Goal: Information Seeking & Learning: Learn about a topic

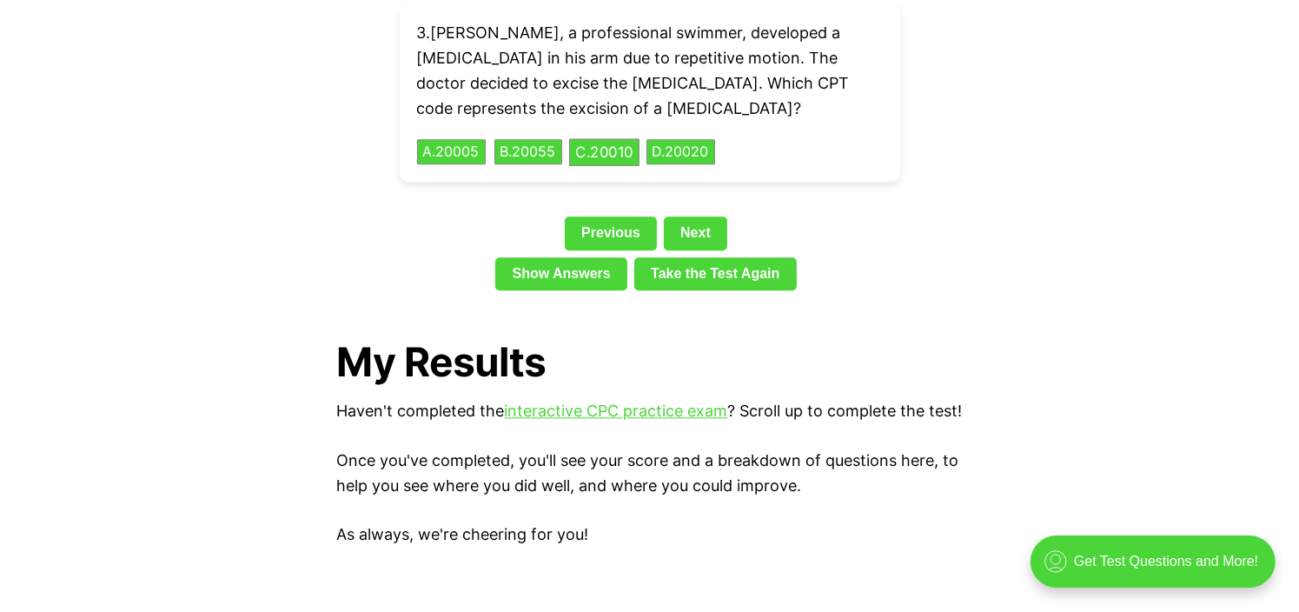
scroll to position [3984, 0]
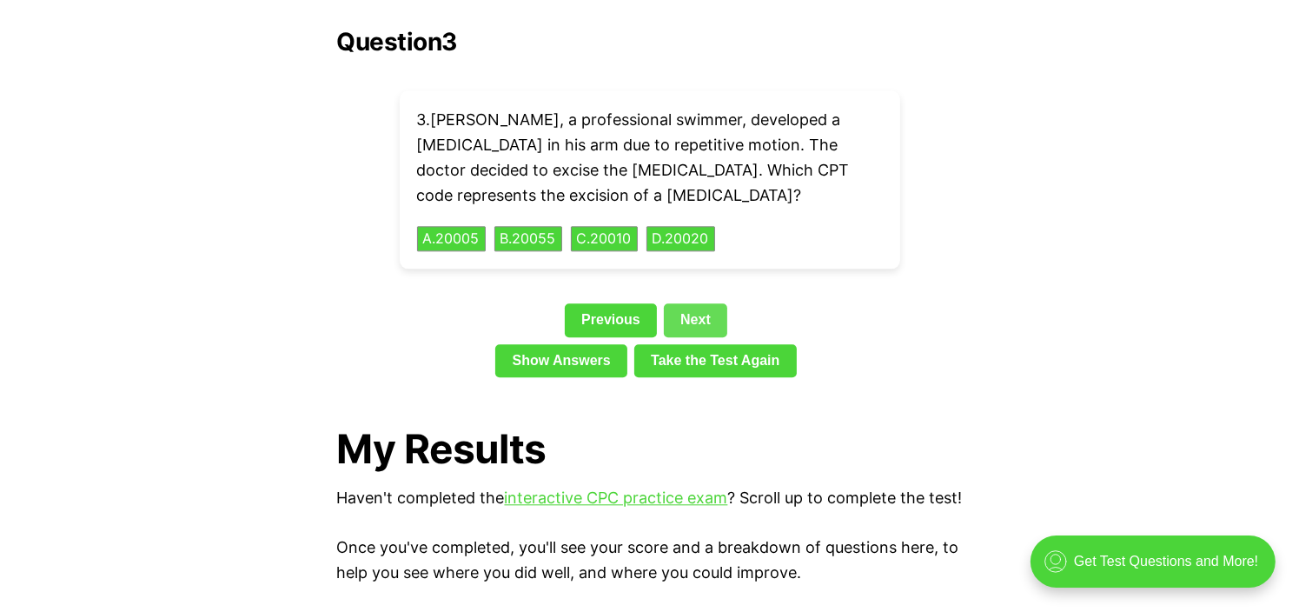
click at [701, 303] on link "Next" at bounding box center [695, 319] width 63 height 33
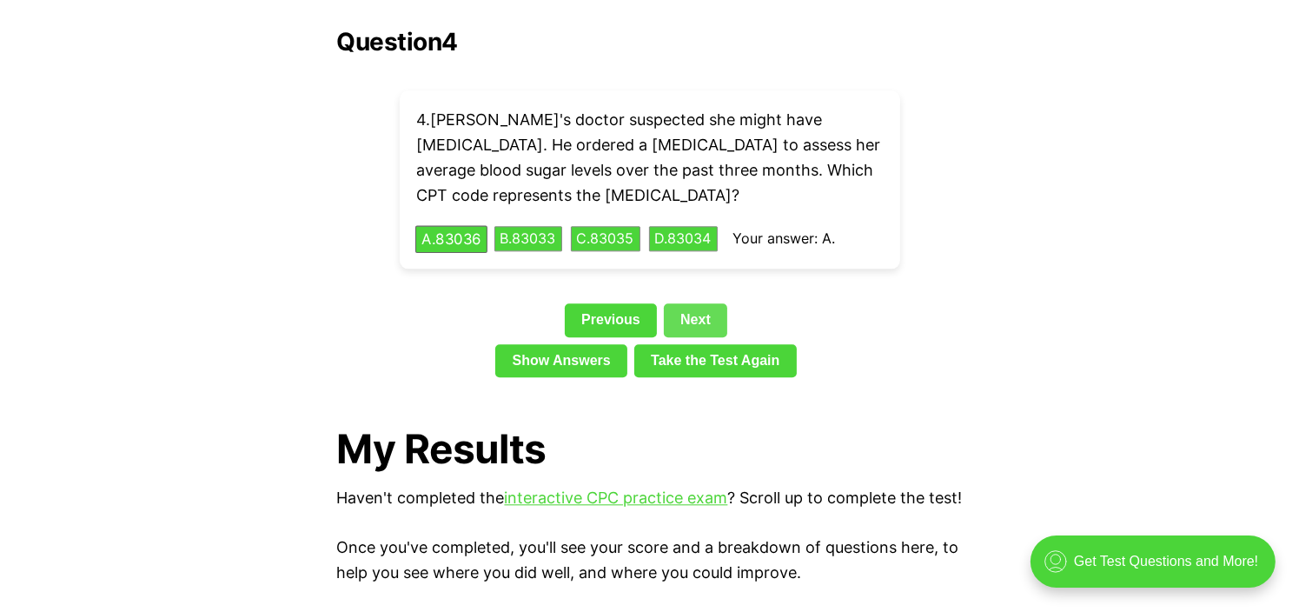
click at [701, 303] on link "Next" at bounding box center [695, 319] width 63 height 33
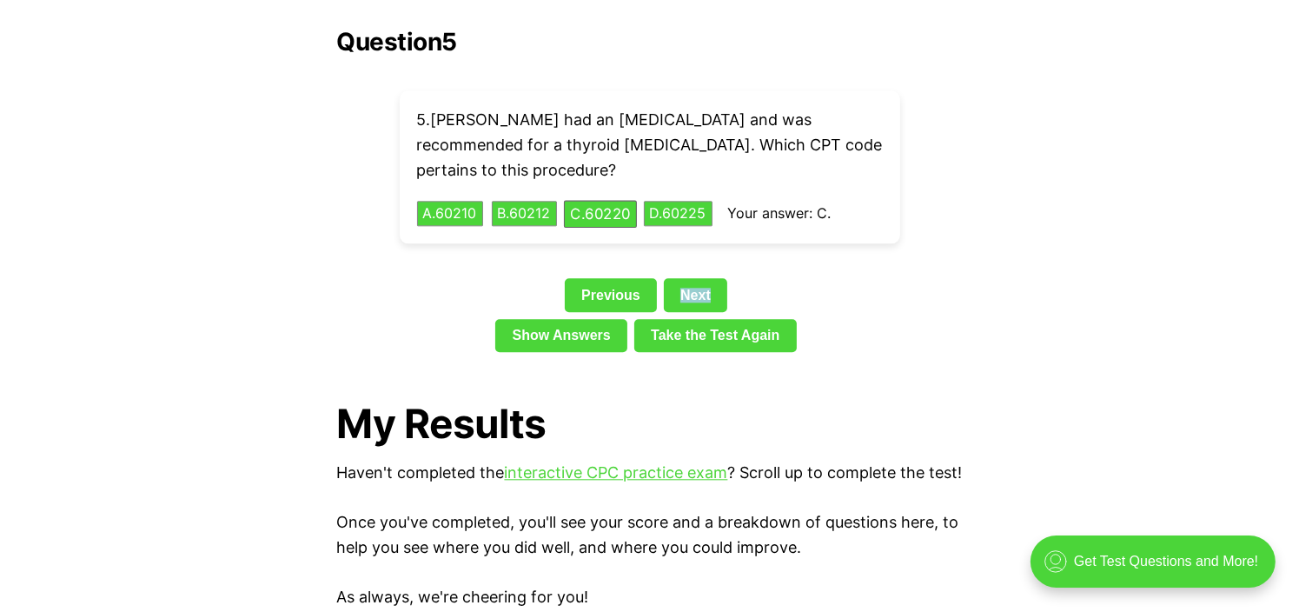
click at [701, 288] on div "Previous Next" at bounding box center [650, 298] width 626 height 40
click at [695, 278] on link "Next" at bounding box center [695, 294] width 63 height 33
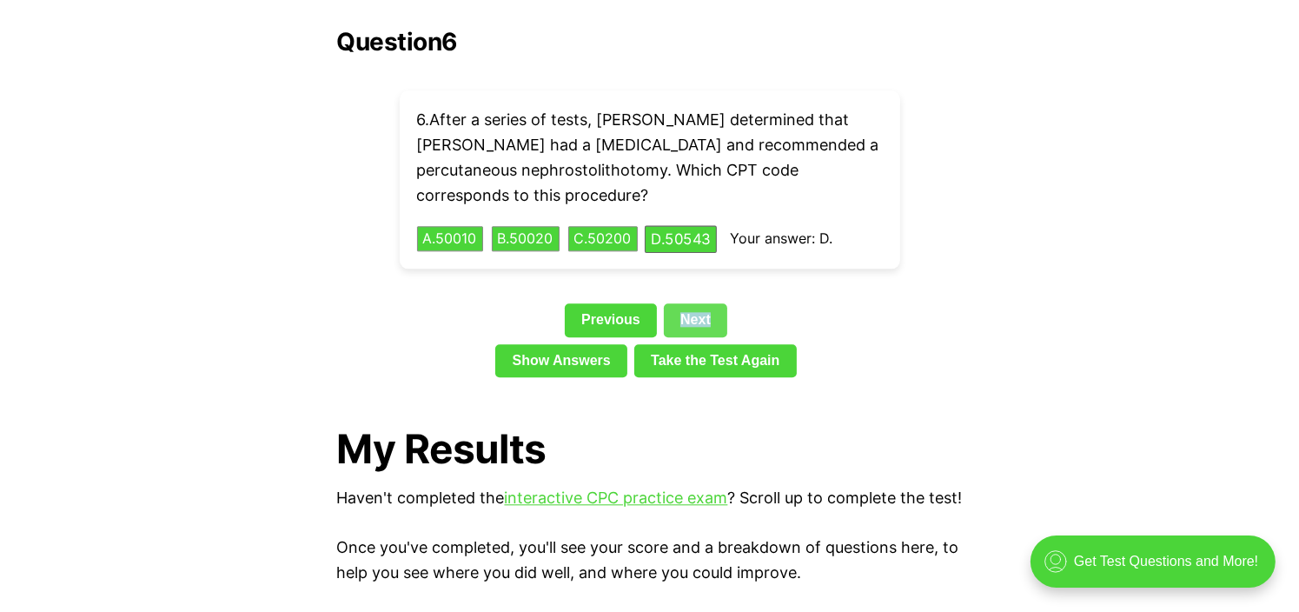
click at [695, 266] on div "Question 6 6 . After a series of tests, [PERSON_NAME] determined that [PERSON_N…" at bounding box center [650, 206] width 626 height 356
click at [691, 303] on link "Next" at bounding box center [695, 319] width 63 height 33
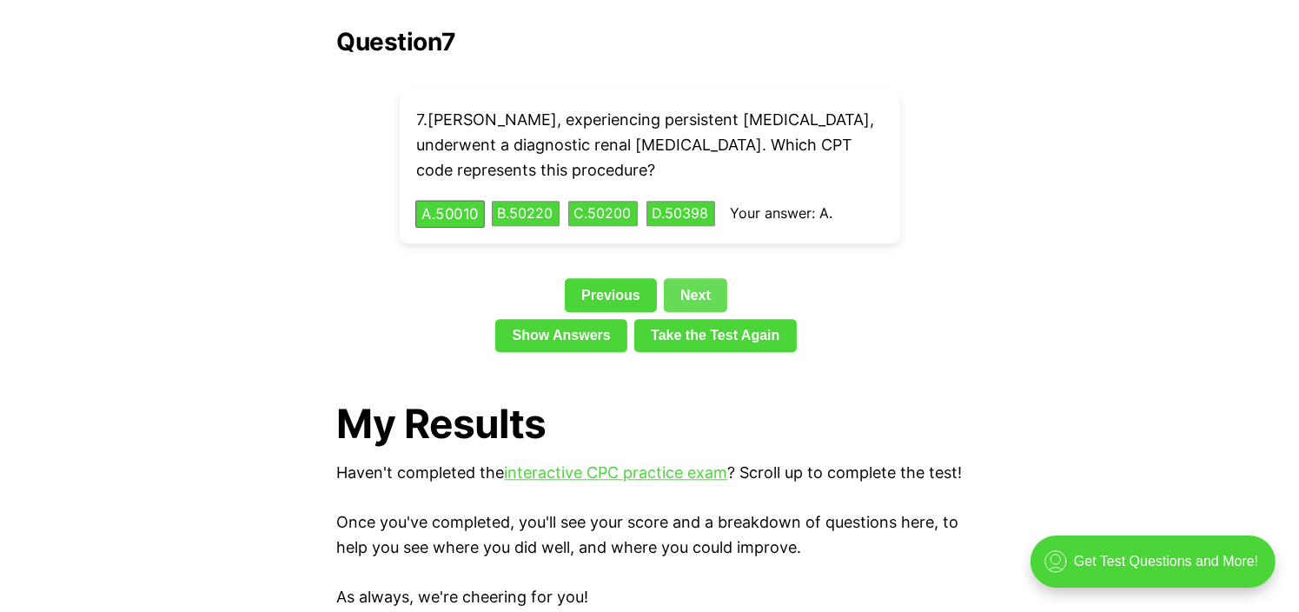
click at [688, 281] on link "Next" at bounding box center [695, 294] width 63 height 33
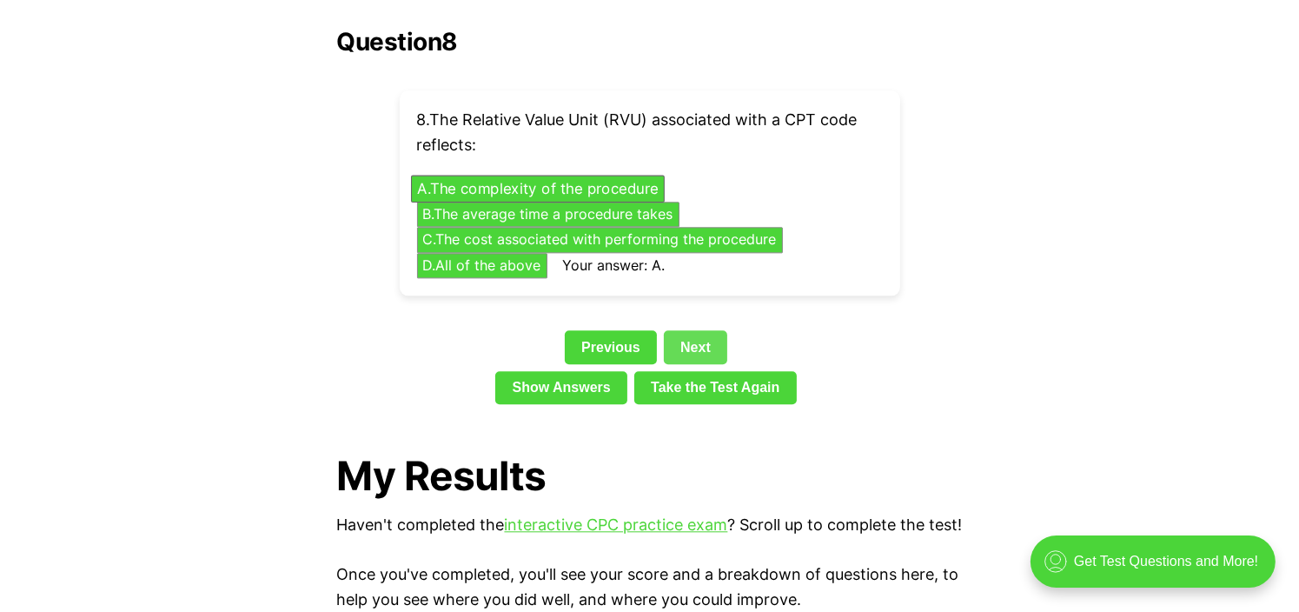
click at [680, 330] on link "Next" at bounding box center [695, 346] width 63 height 33
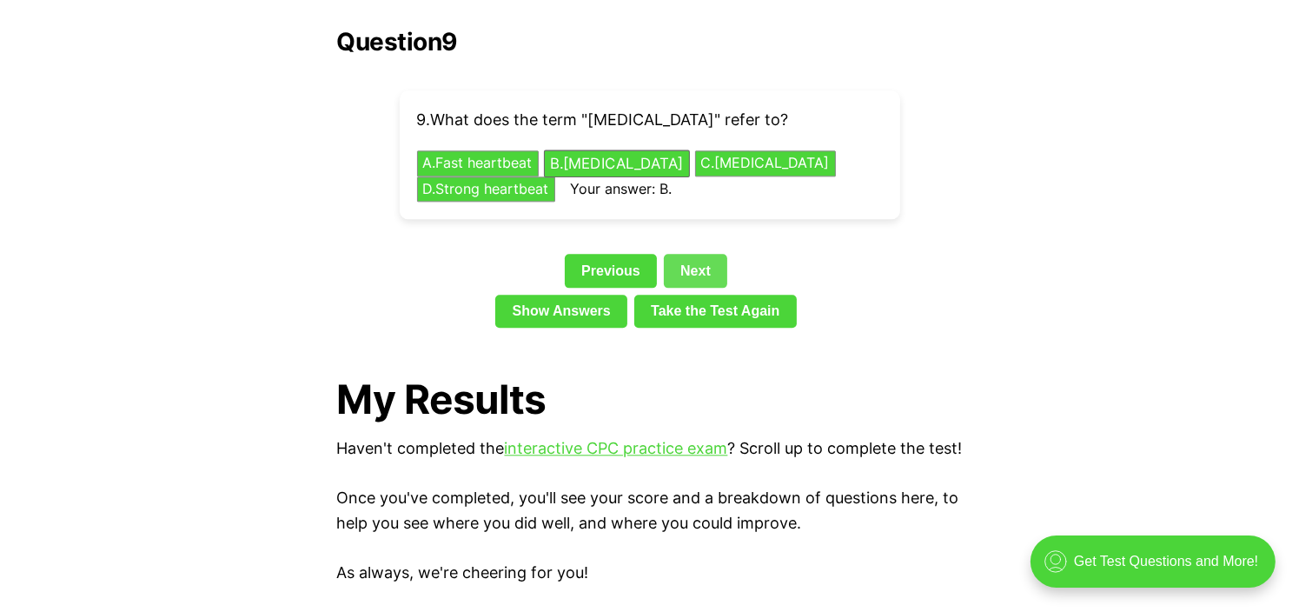
click at [704, 254] on link "Next" at bounding box center [695, 270] width 63 height 33
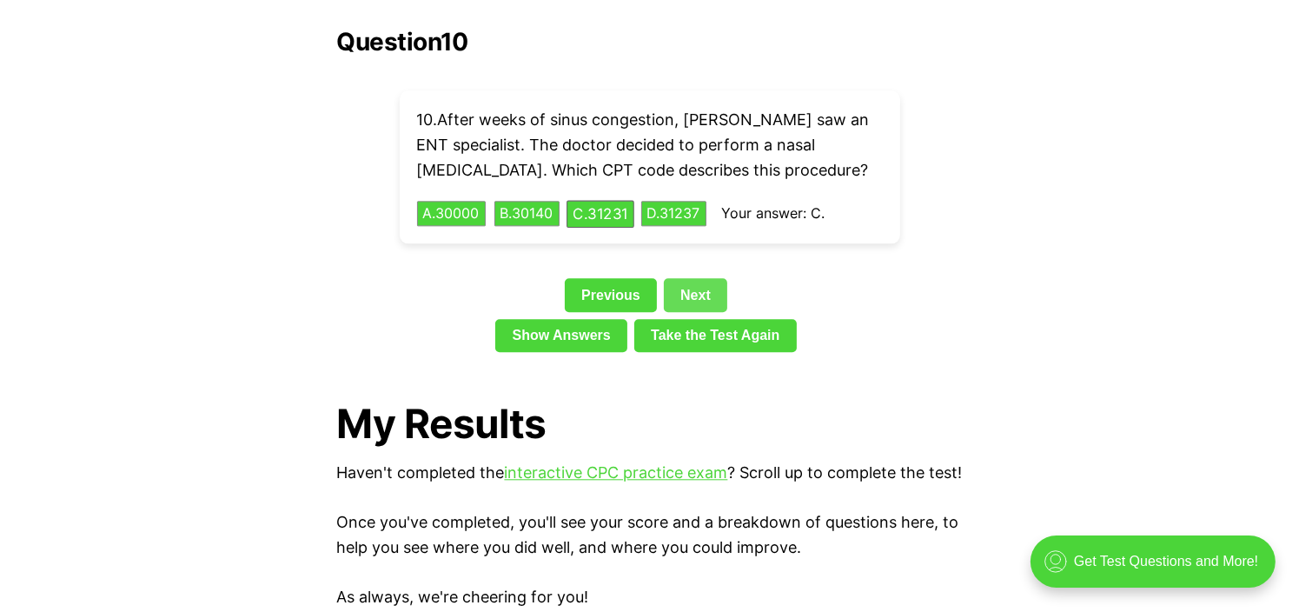
click at [688, 278] on link "Next" at bounding box center [695, 294] width 63 height 33
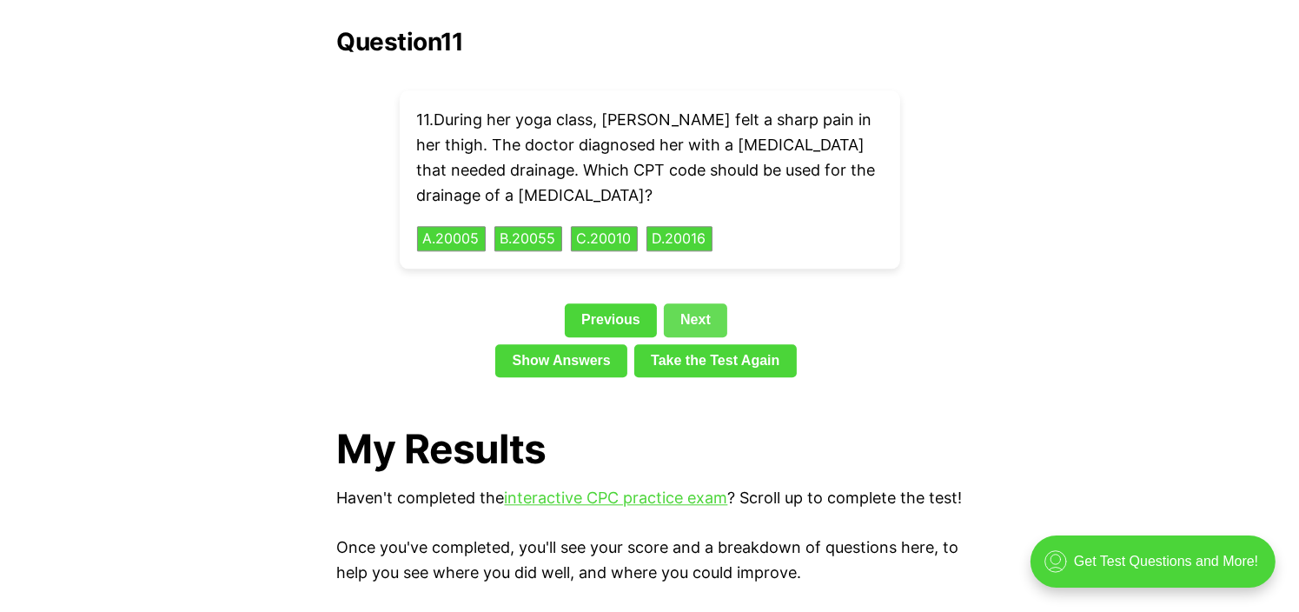
click at [681, 303] on link "Next" at bounding box center [695, 319] width 63 height 33
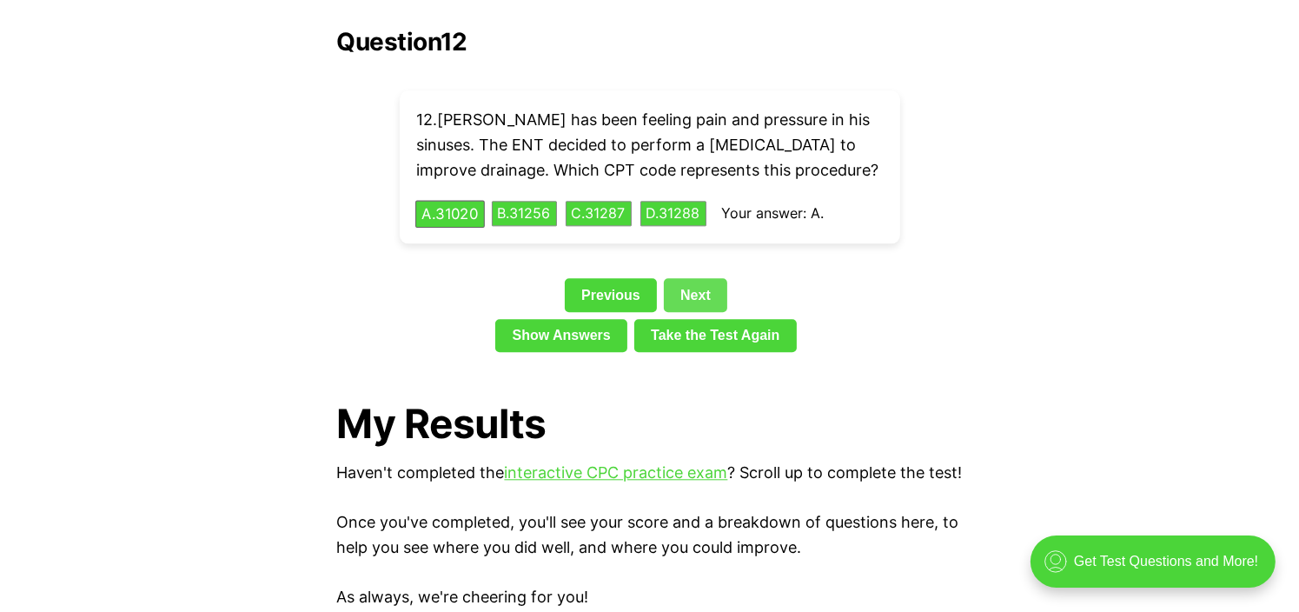
click at [692, 278] on link "Next" at bounding box center [695, 294] width 63 height 33
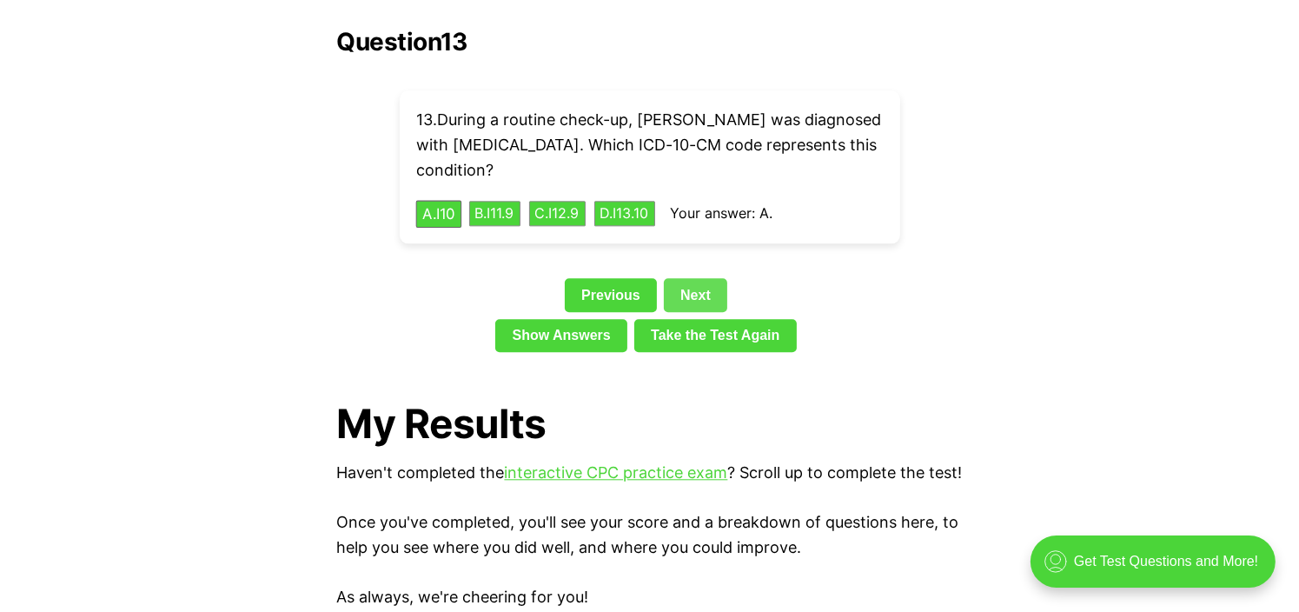
click at [692, 278] on link "Next" at bounding box center [695, 294] width 63 height 33
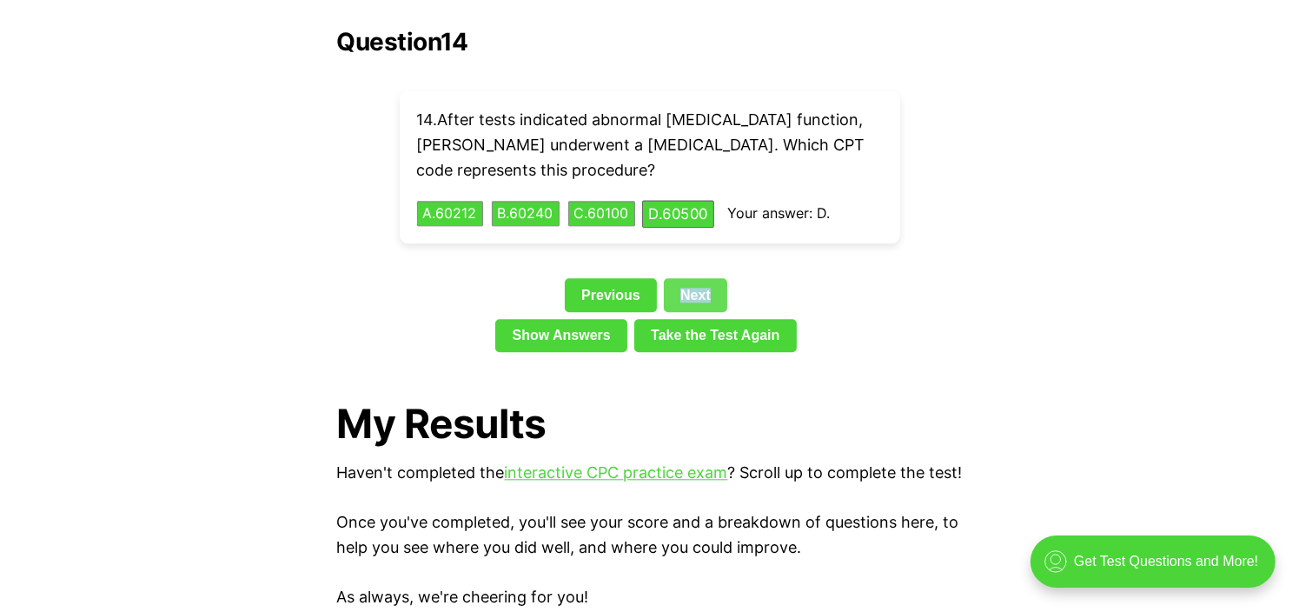
click at [692, 278] on link "Next" at bounding box center [695, 294] width 63 height 33
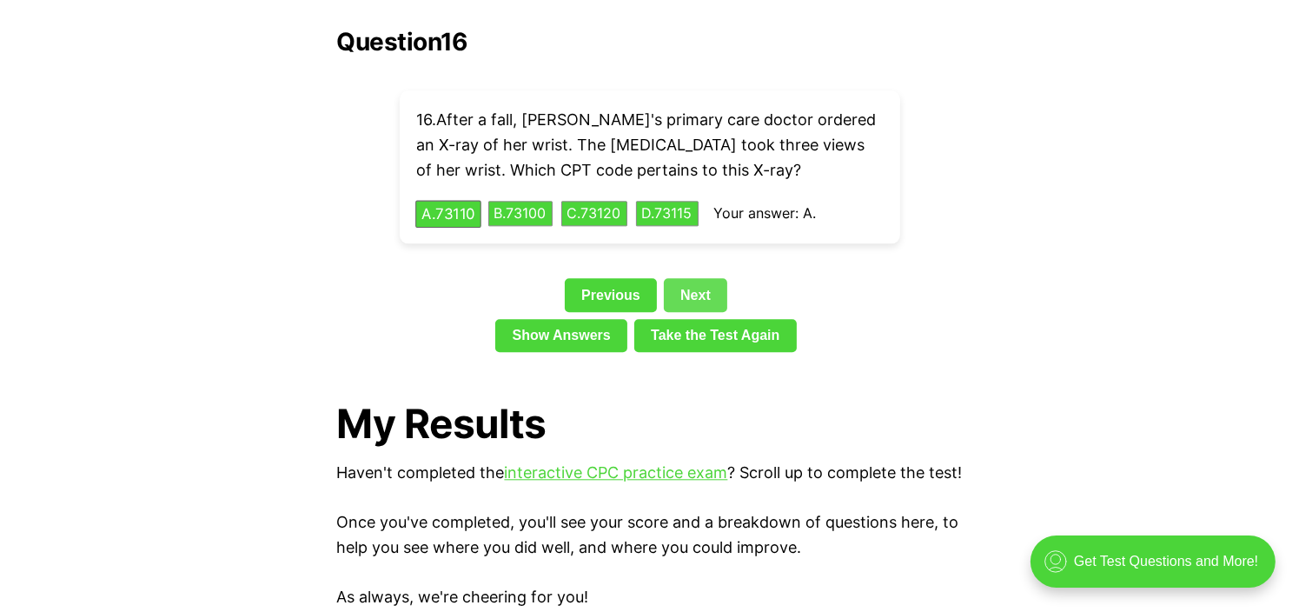
click at [695, 278] on link "Next" at bounding box center [695, 294] width 63 height 33
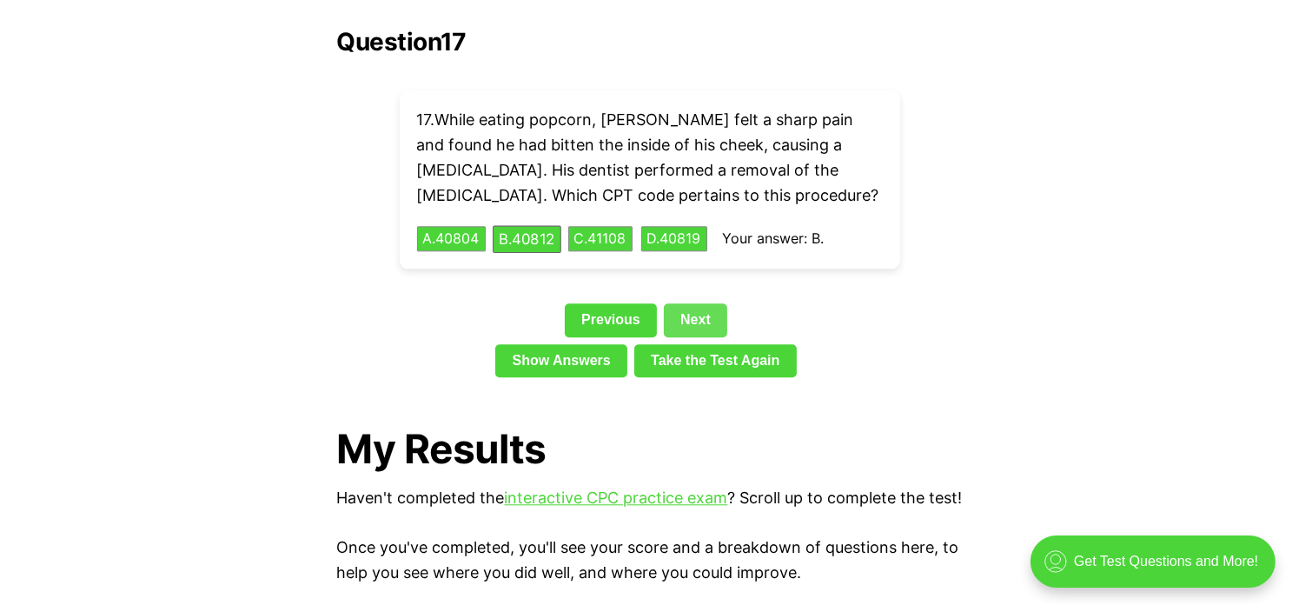
click at [695, 303] on link "Next" at bounding box center [695, 319] width 63 height 33
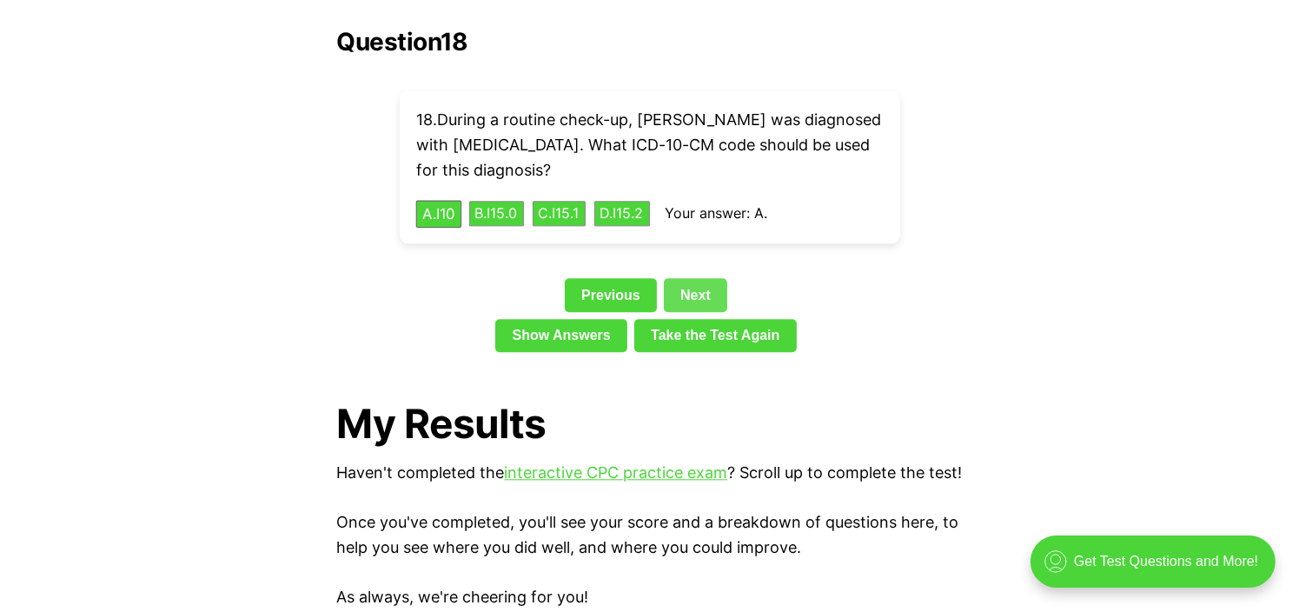
click at [695, 278] on link "Next" at bounding box center [695, 294] width 63 height 33
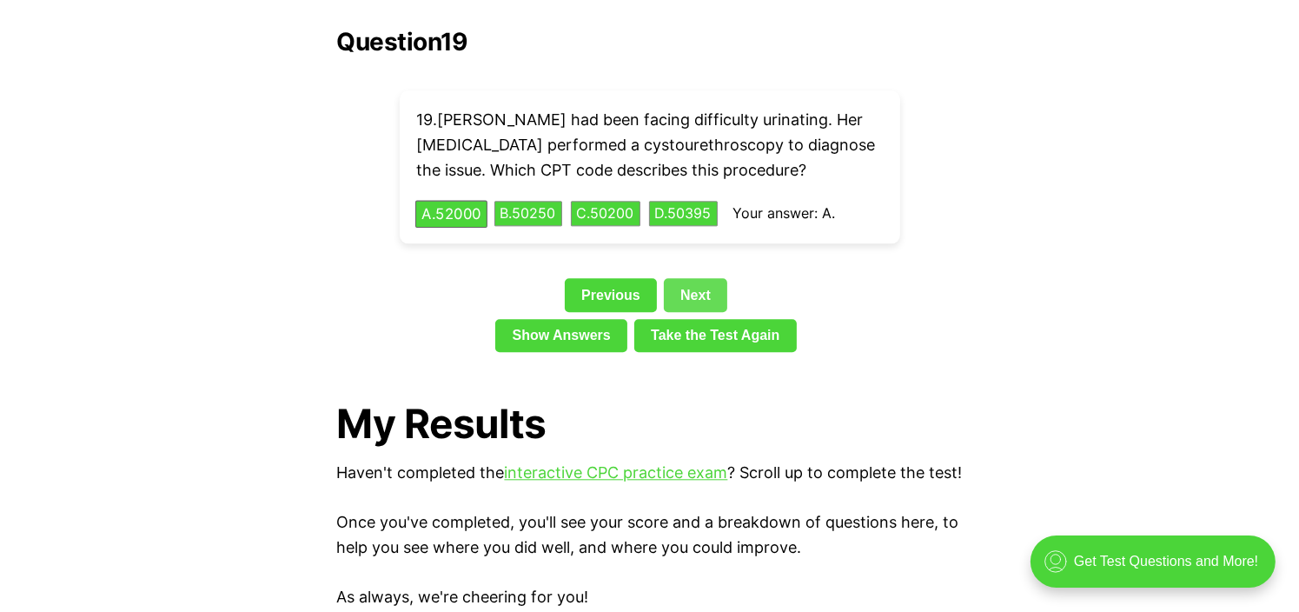
click at [695, 278] on link "Next" at bounding box center [695, 294] width 63 height 33
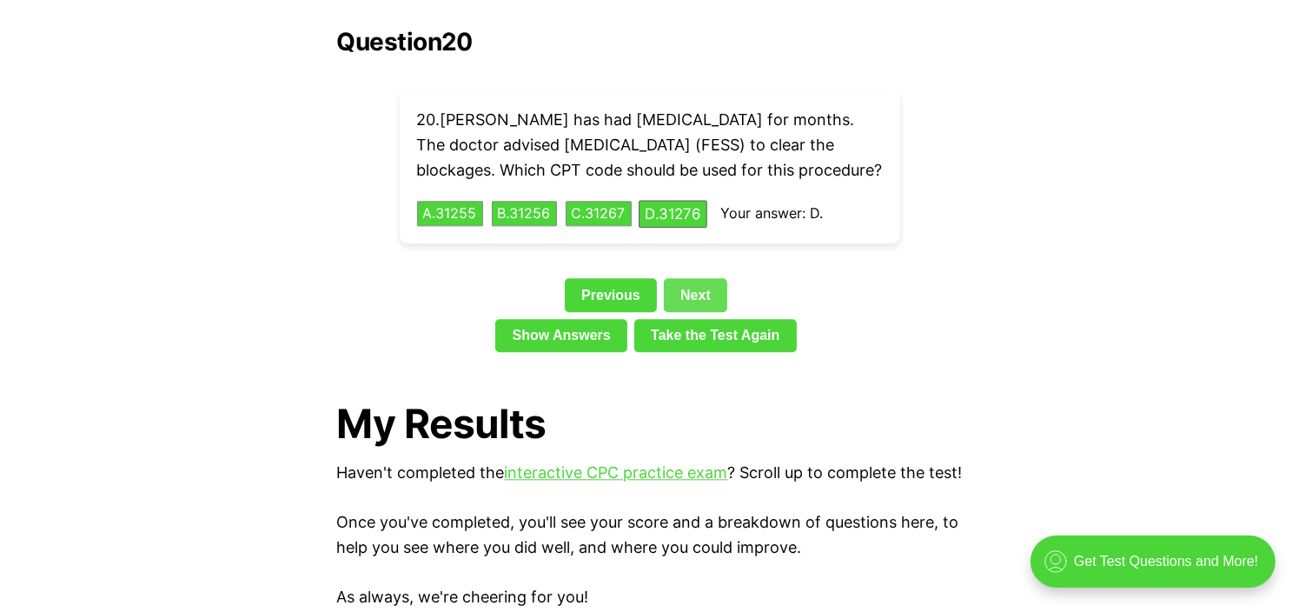
click at [699, 285] on link "Next" at bounding box center [695, 294] width 63 height 33
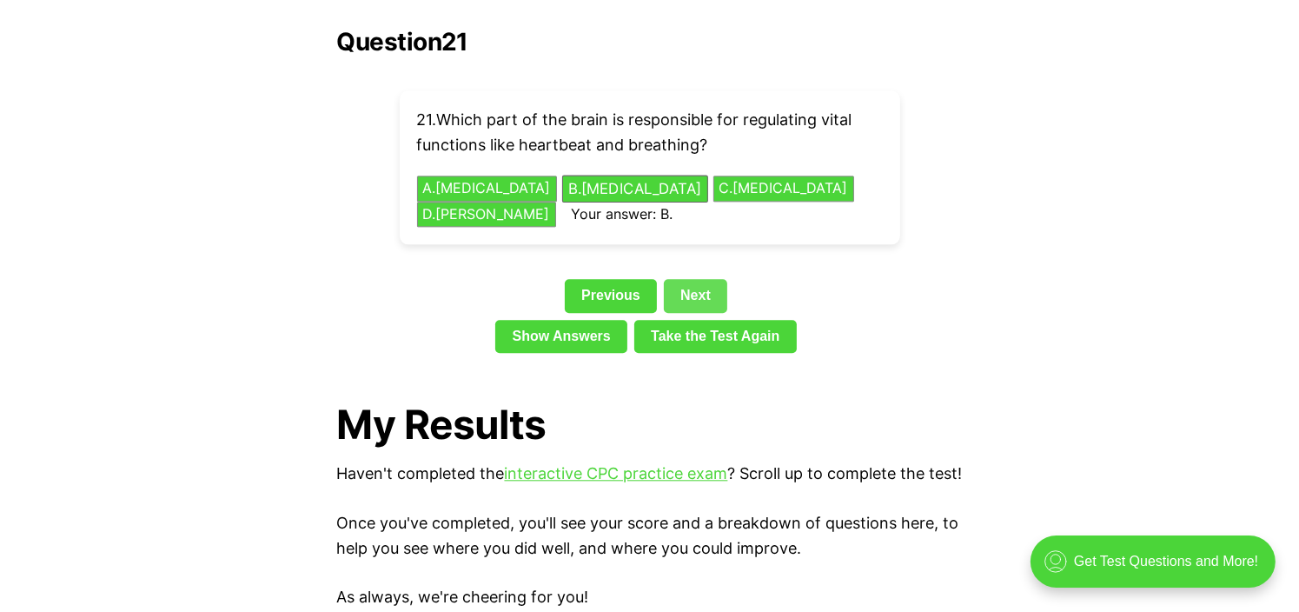
click at [705, 279] on link "Next" at bounding box center [695, 295] width 63 height 33
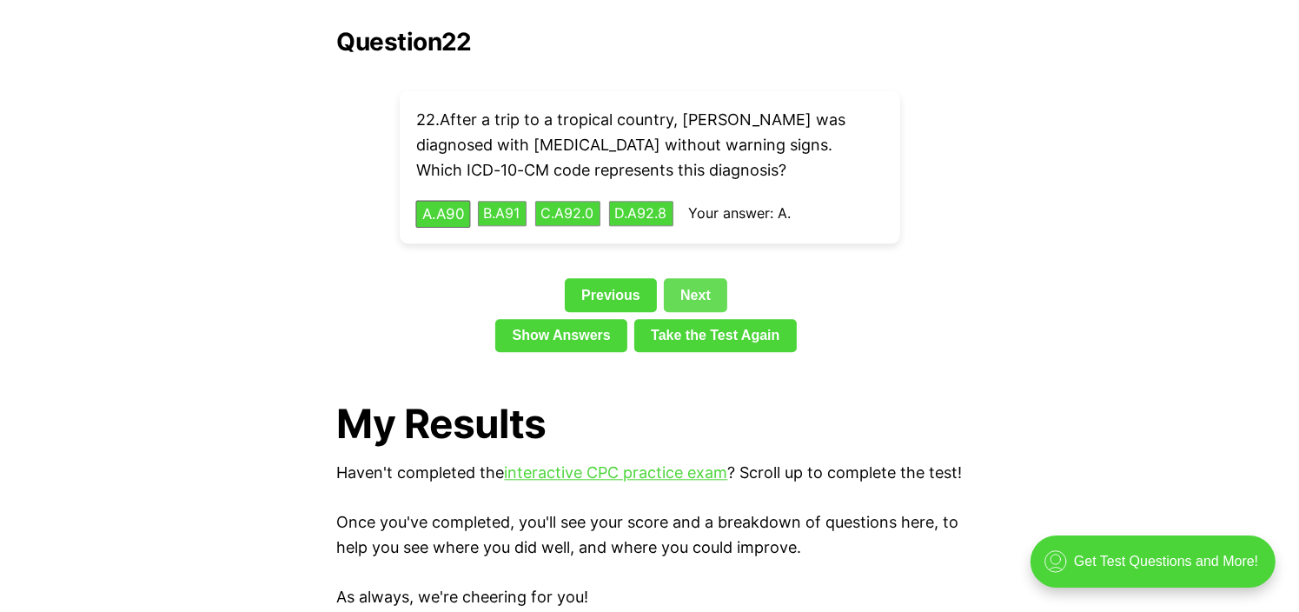
click at [705, 278] on link "Next" at bounding box center [695, 294] width 63 height 33
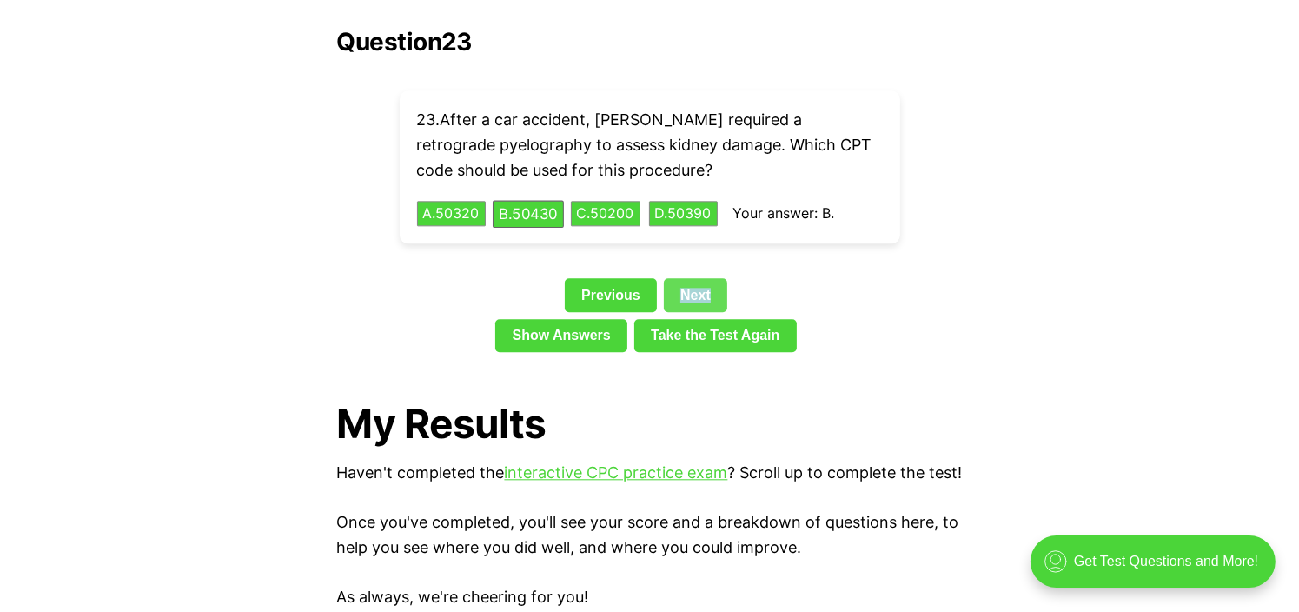
click at [705, 278] on link "Next" at bounding box center [695, 294] width 63 height 33
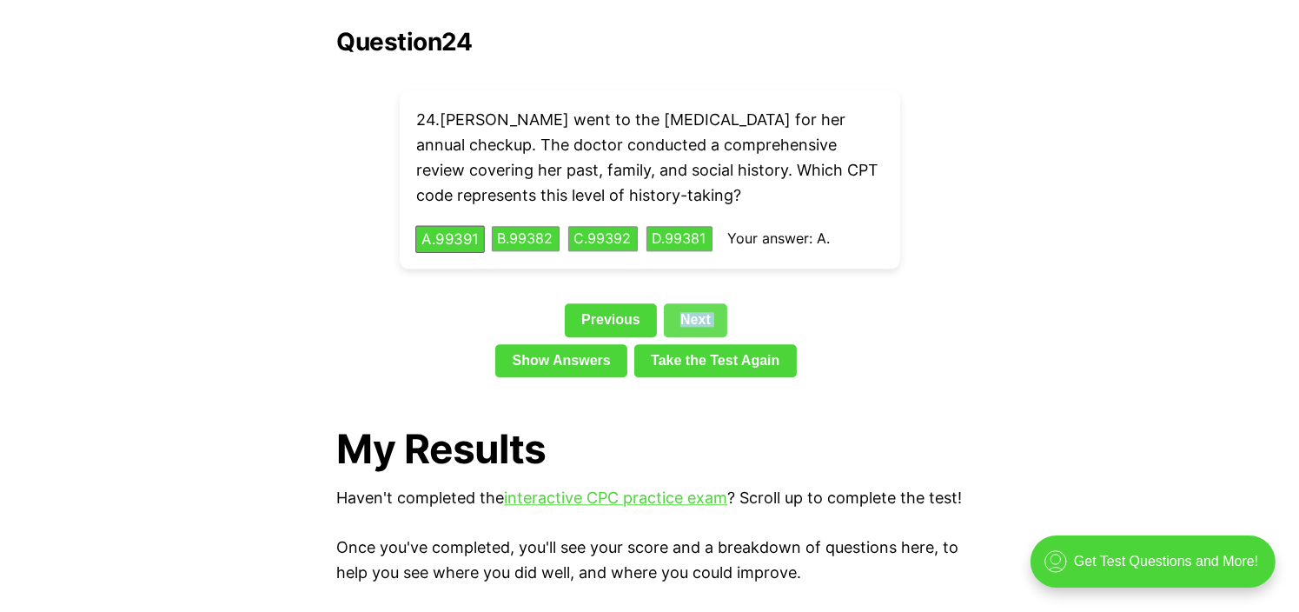
click at [705, 273] on div "Question 24 24 . [PERSON_NAME] went to the [MEDICAL_DATA] for her annual checku…" at bounding box center [650, 206] width 626 height 356
click at [713, 303] on link "Next" at bounding box center [695, 319] width 63 height 33
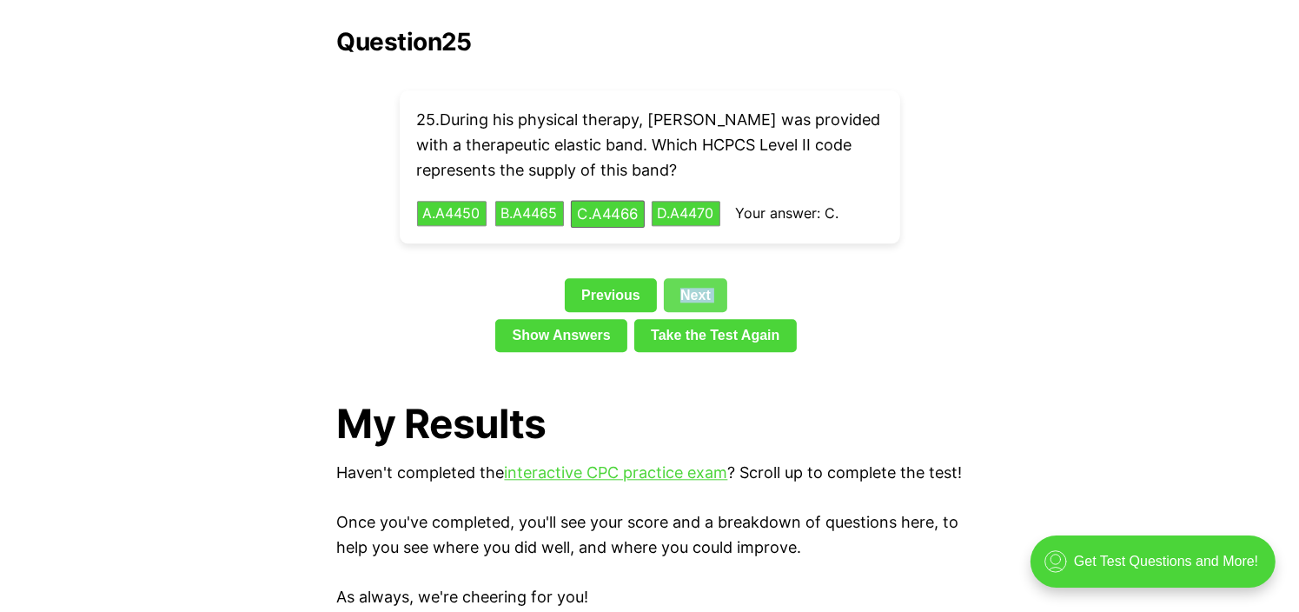
click at [724, 279] on link "Next" at bounding box center [695, 294] width 63 height 33
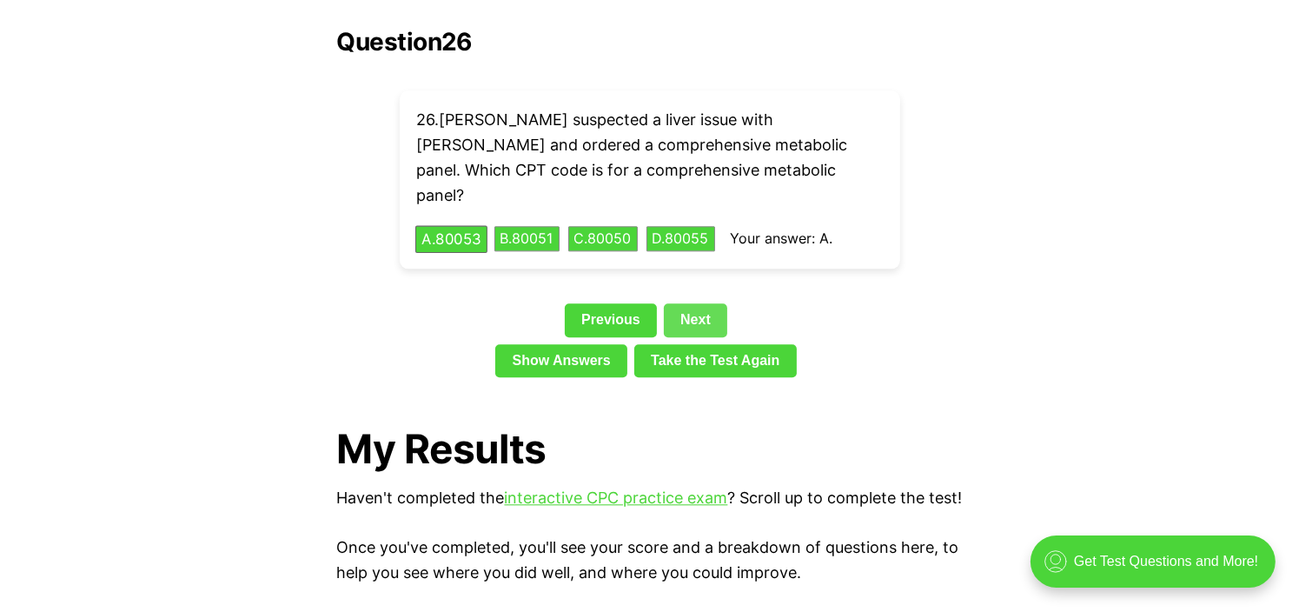
click at [709, 303] on link "Next" at bounding box center [695, 319] width 63 height 33
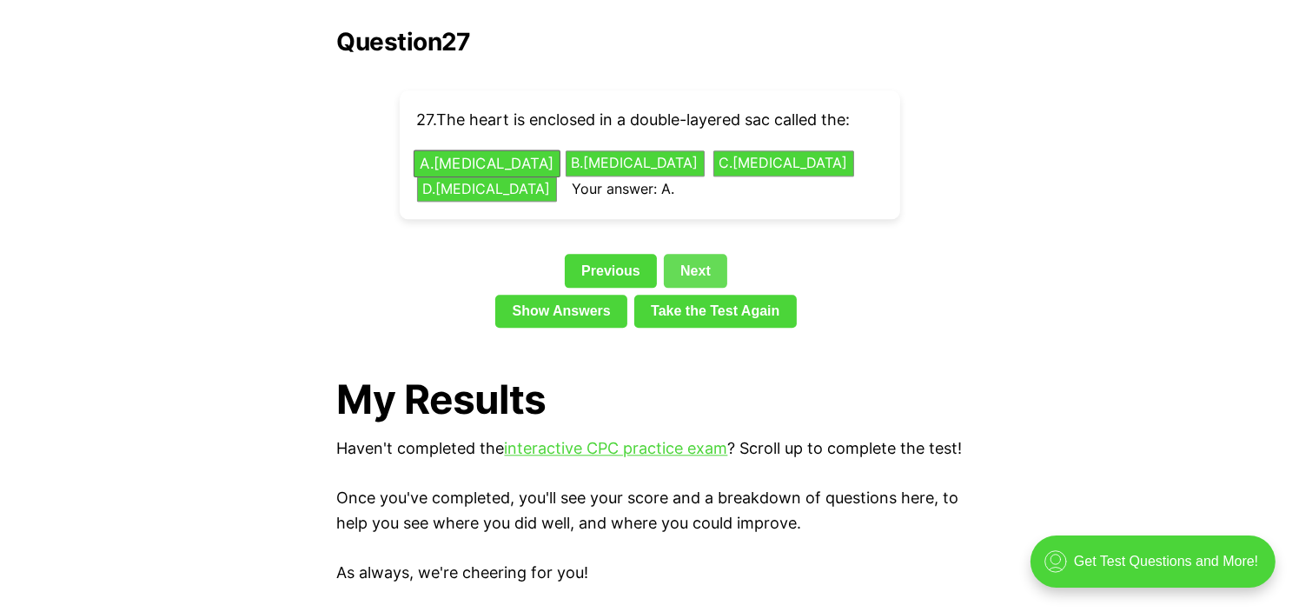
click at [709, 254] on link "Next" at bounding box center [695, 270] width 63 height 33
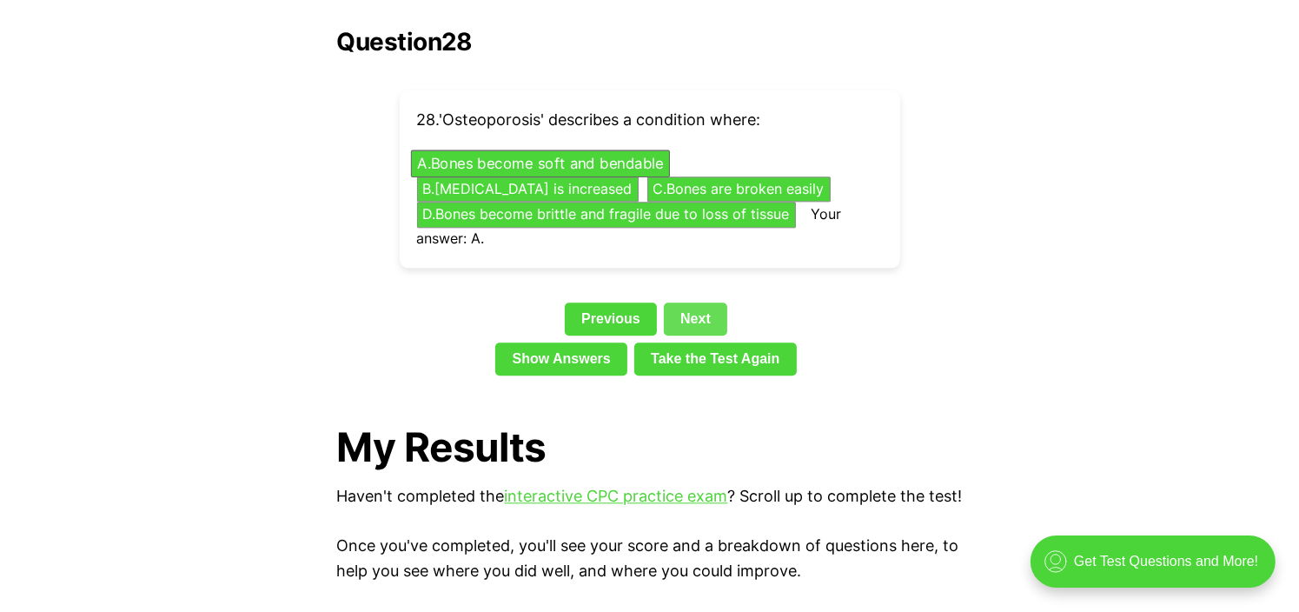
click at [685, 302] on link "Next" at bounding box center [695, 318] width 63 height 33
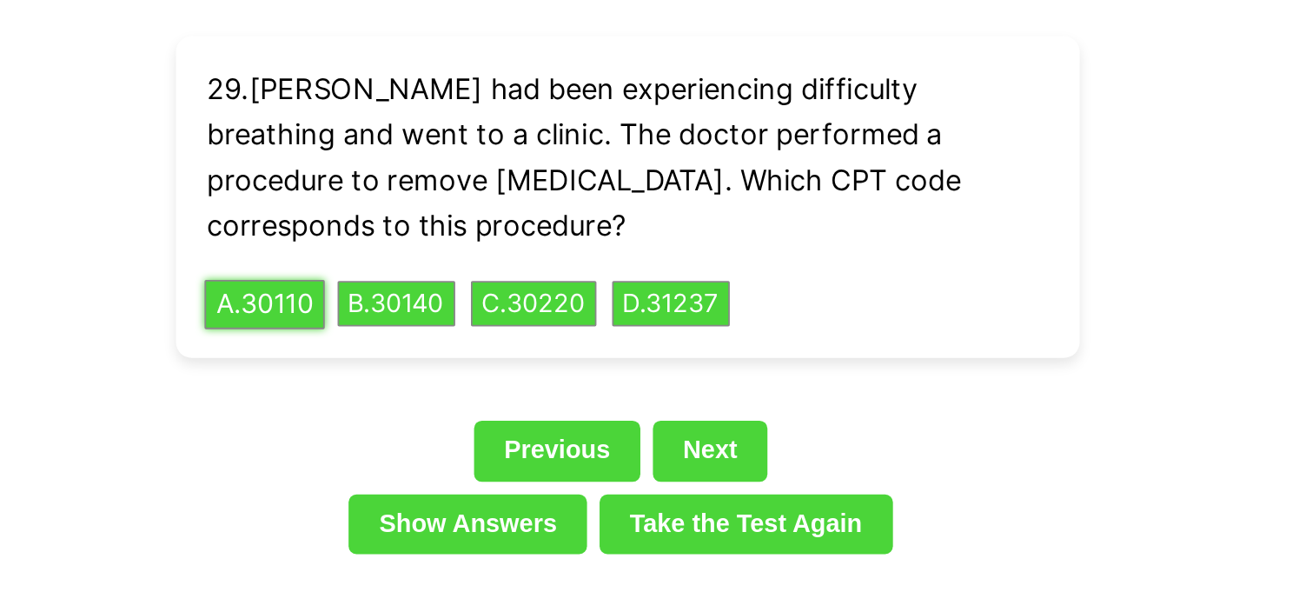
click at [443, 225] on button "A . 30110" at bounding box center [448, 238] width 67 height 27
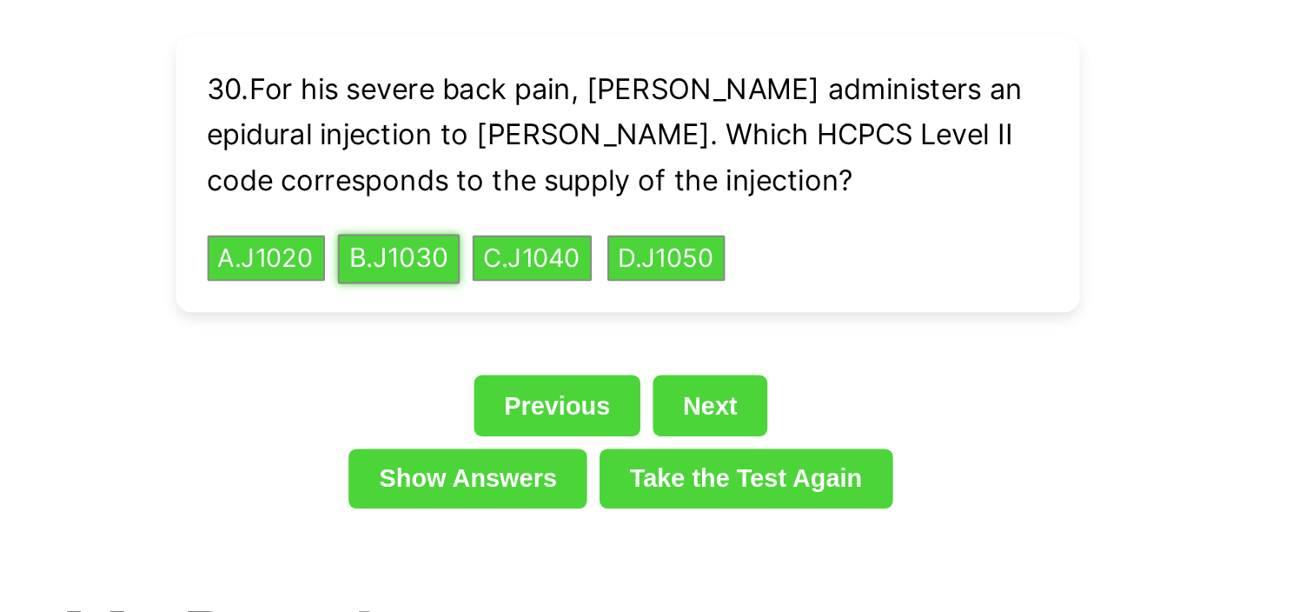
click at [549, 200] on button "B . J1030" at bounding box center [523, 213] width 68 height 27
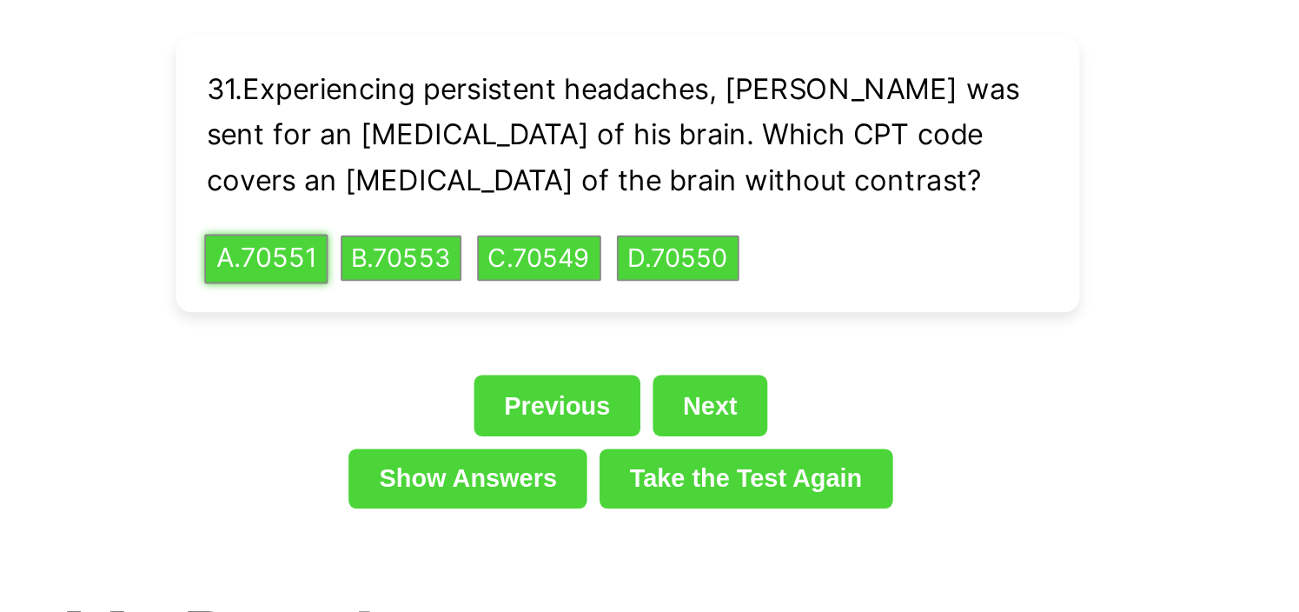
click at [452, 200] on button "A . 70551" at bounding box center [449, 213] width 69 height 27
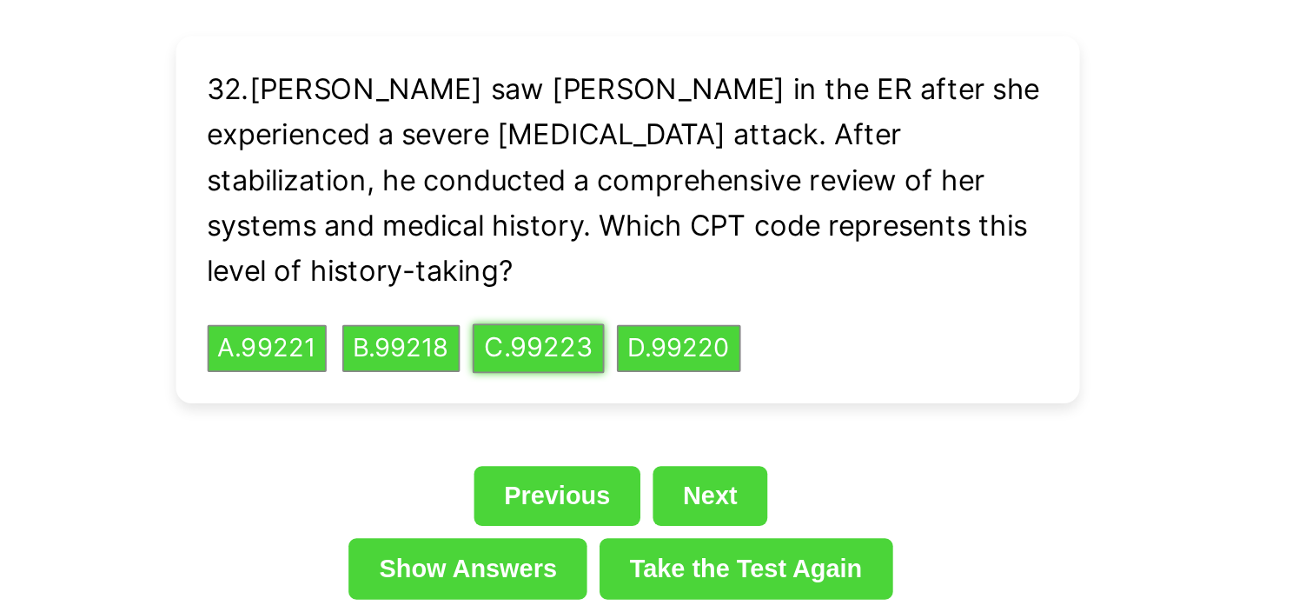
click at [615, 250] on button "C . 99223" at bounding box center [600, 263] width 73 height 27
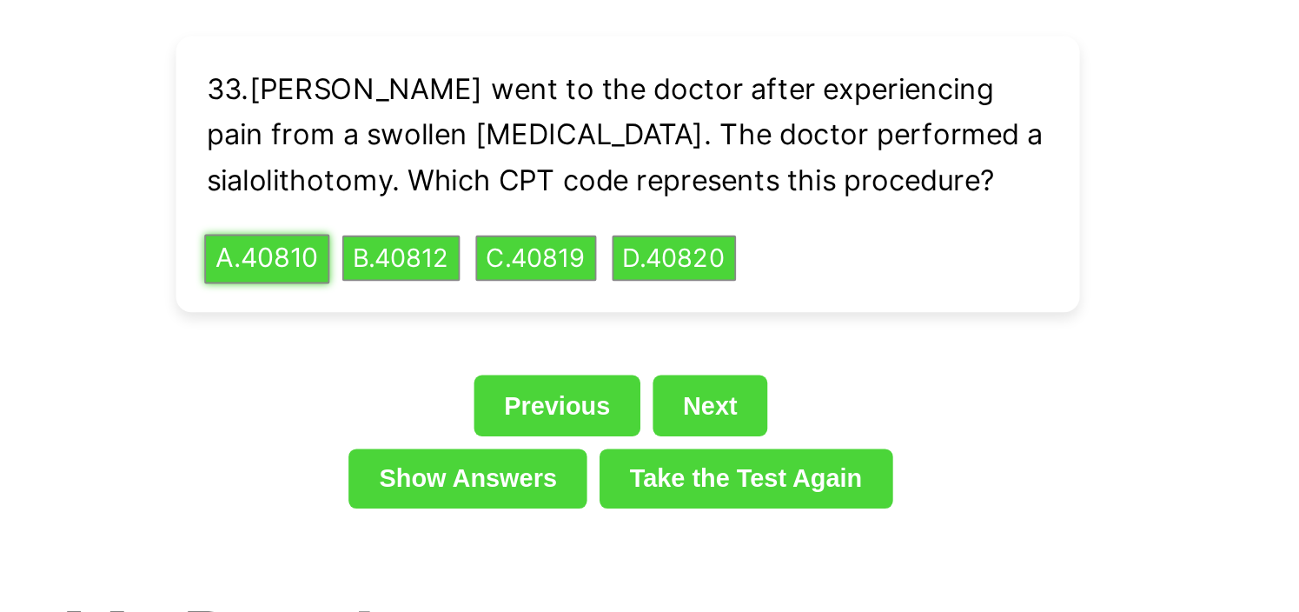
click at [466, 200] on button "A . 40810" at bounding box center [450, 213] width 70 height 27
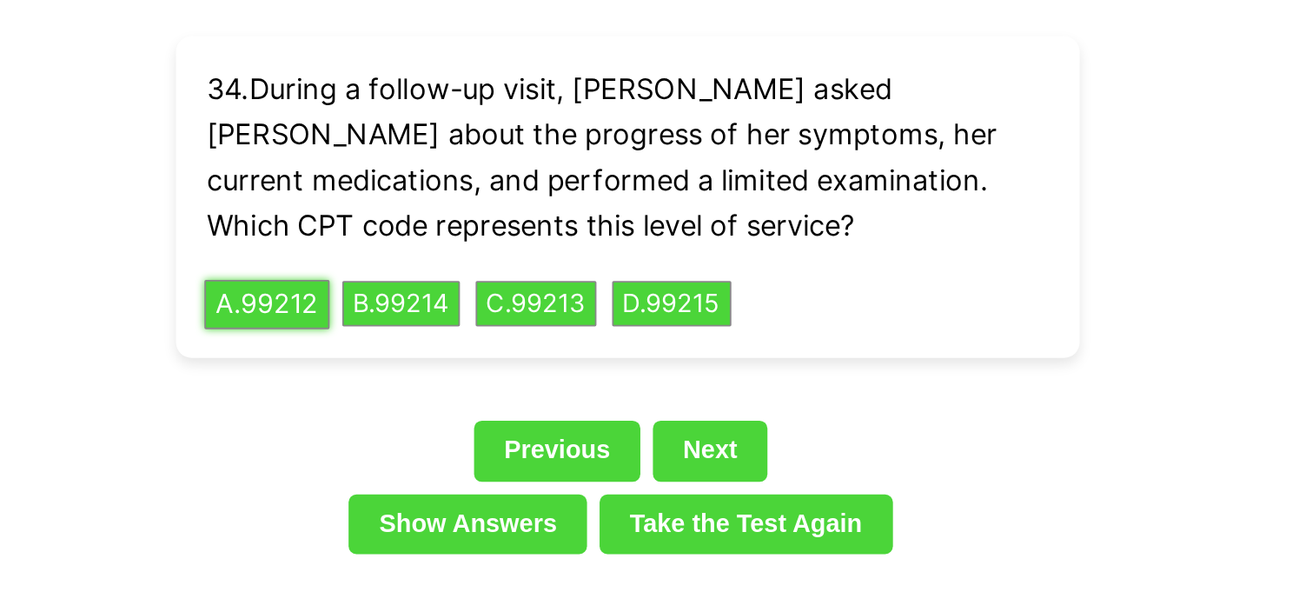
click at [455, 225] on button "A . 99212" at bounding box center [450, 238] width 70 height 27
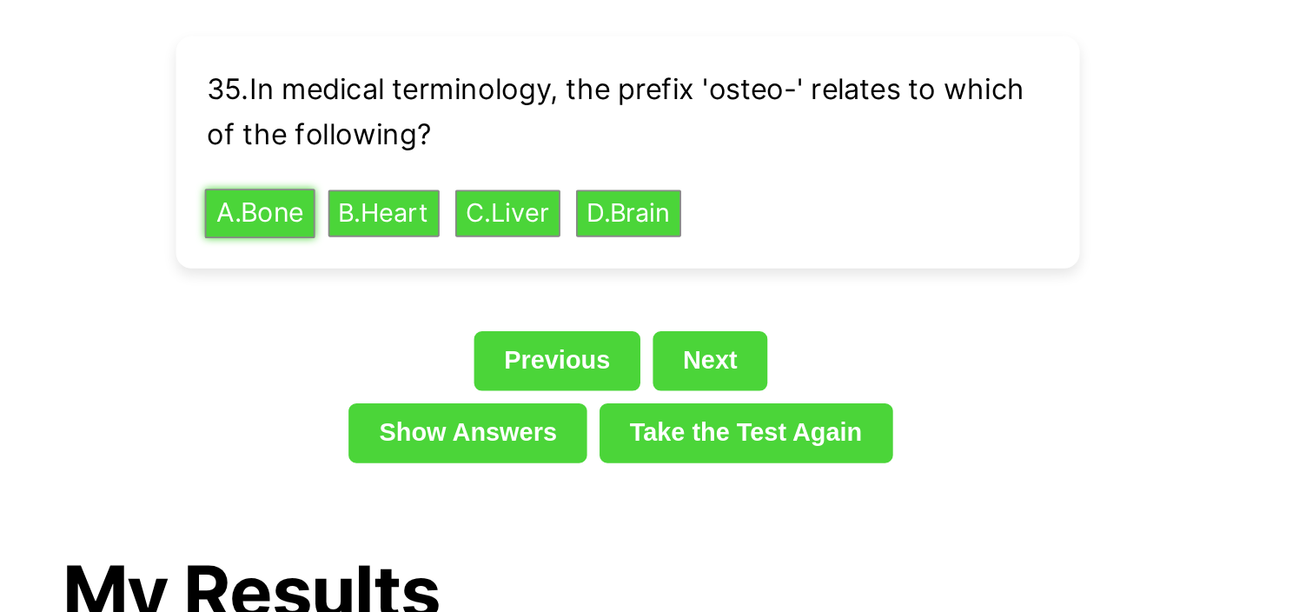
click at [461, 175] on button "A . Bone" at bounding box center [445, 188] width 61 height 27
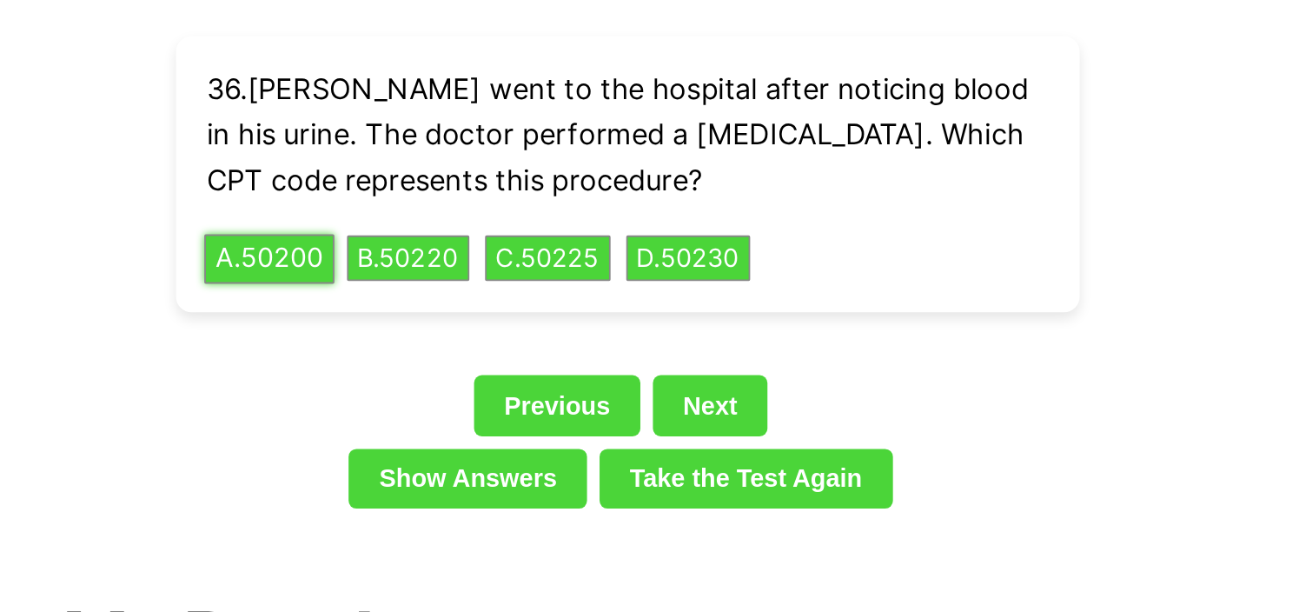
click at [478, 200] on button "A . 50200" at bounding box center [451, 213] width 72 height 27
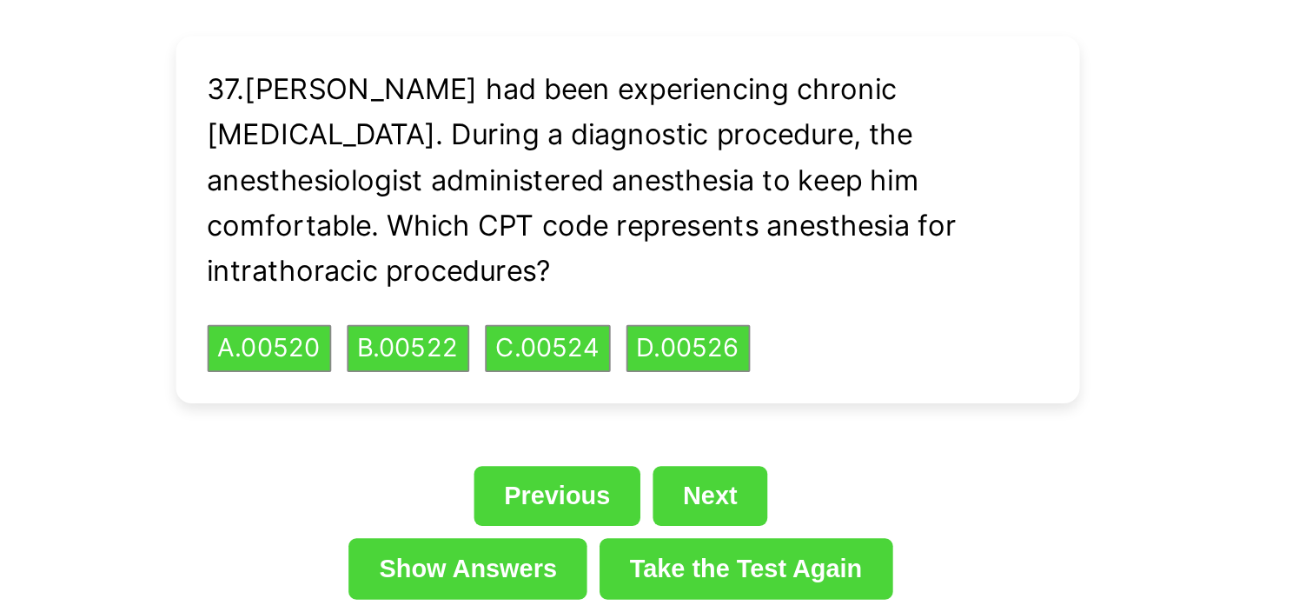
click at [475, 223] on div "37 . [PERSON_NAME] had been experiencing chronic [MEDICAL_DATA]. During a diagn…" at bounding box center [650, 191] width 501 height 203
click at [473, 250] on button "A . 00520" at bounding box center [451, 263] width 72 height 27
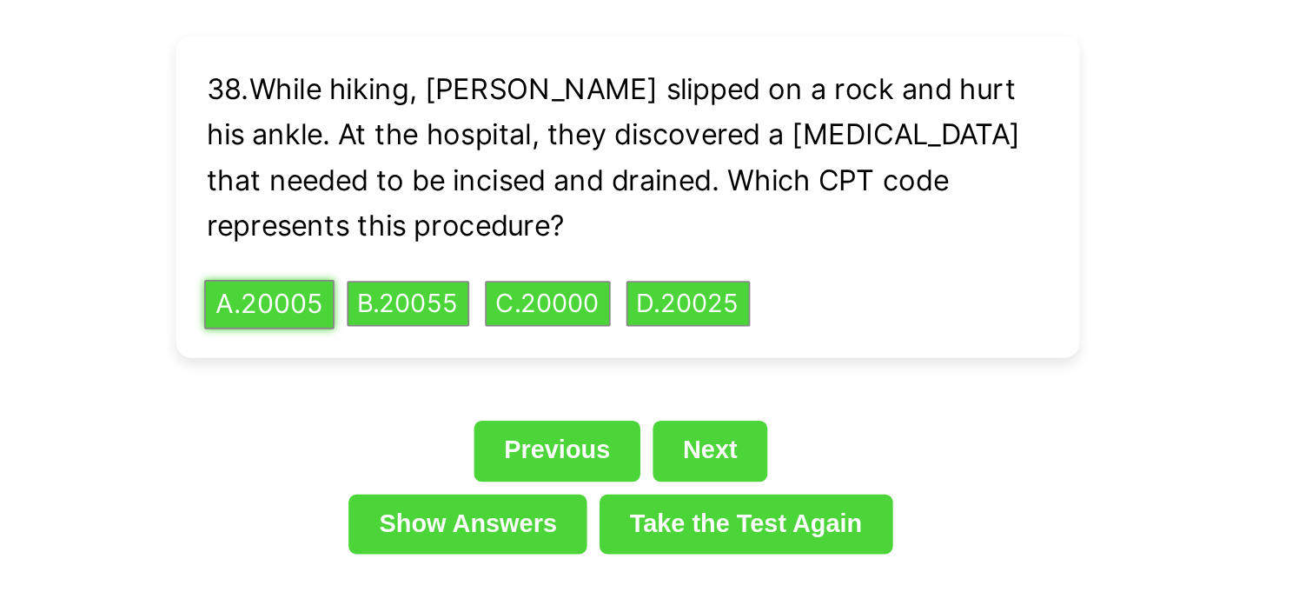
click at [450, 225] on button "A . 20005" at bounding box center [451, 238] width 72 height 27
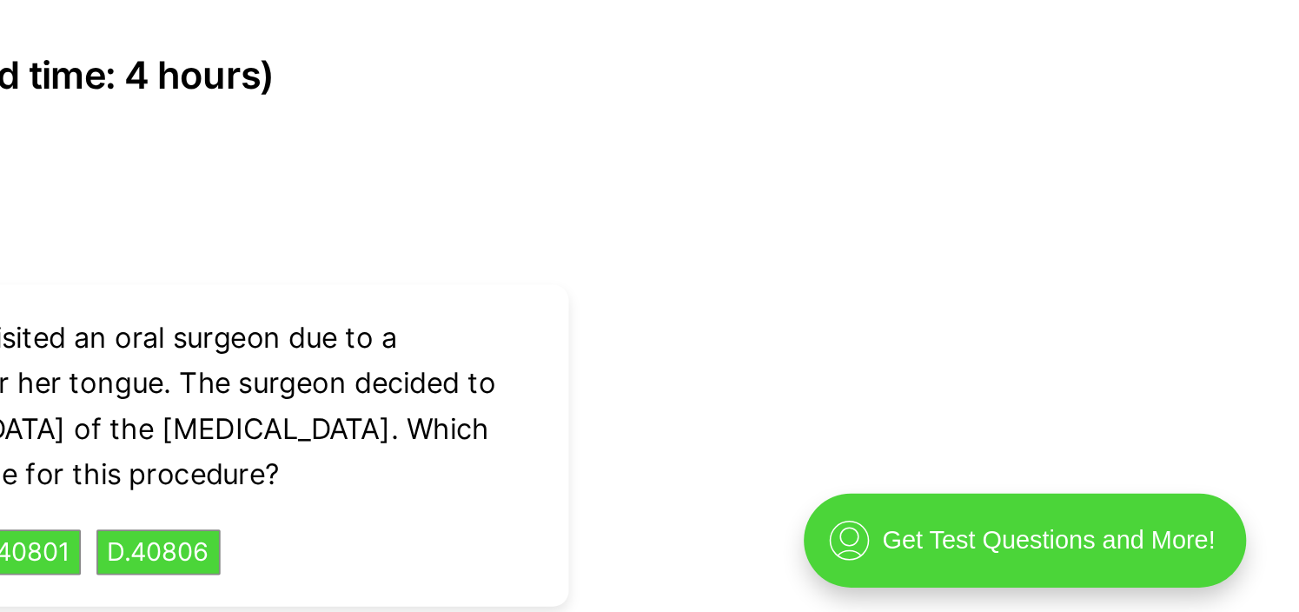
scroll to position [3654, 0]
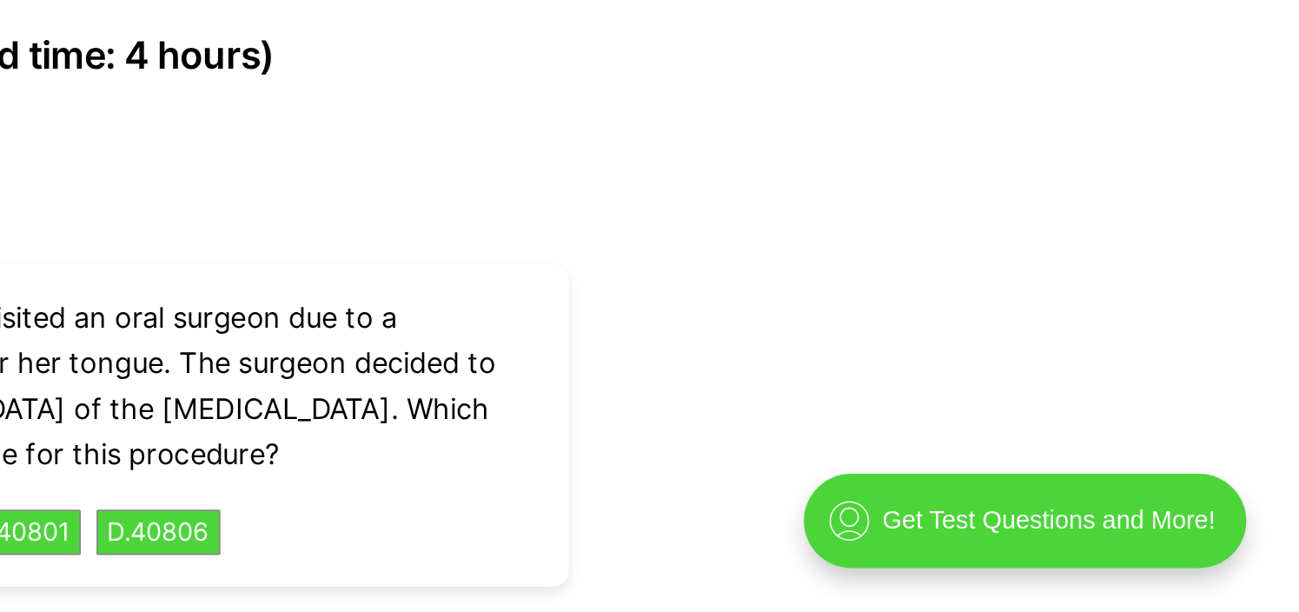
drag, startPoint x: 1191, startPoint y: 389, endPoint x: 1163, endPoint y: 395, distance: 28.7
drag, startPoint x: 1151, startPoint y: 395, endPoint x: 1173, endPoint y: 395, distance: 21.7
drag, startPoint x: 1173, startPoint y: 395, endPoint x: 1227, endPoint y: 363, distance: 63.1
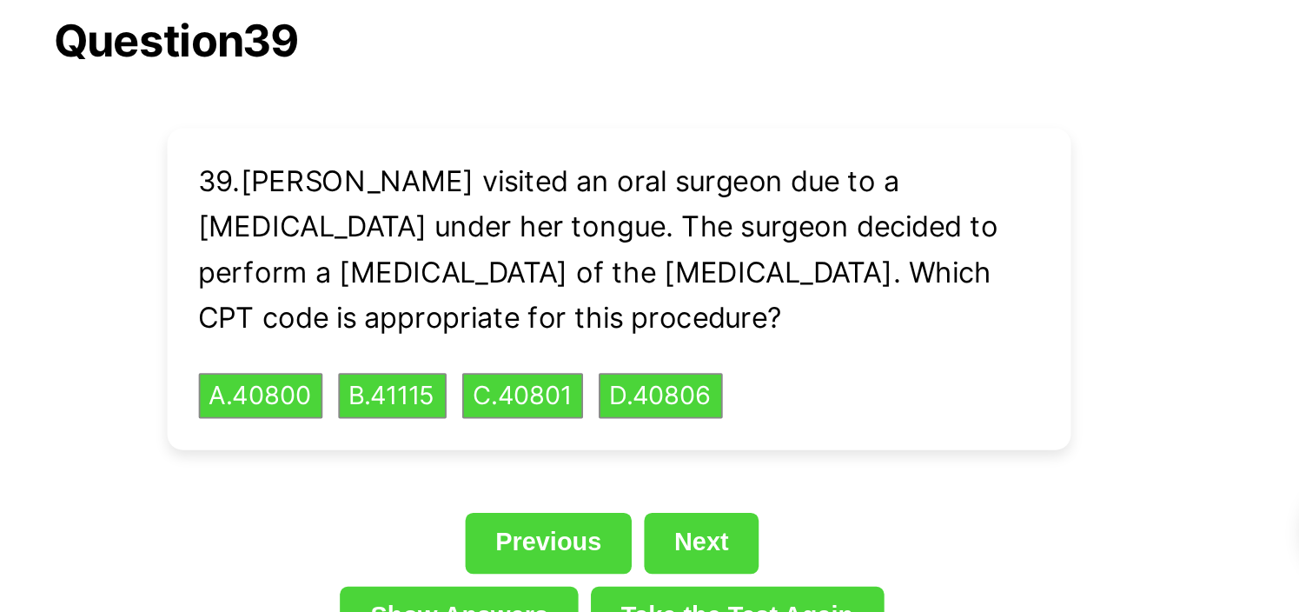
scroll to position [3759, 0]
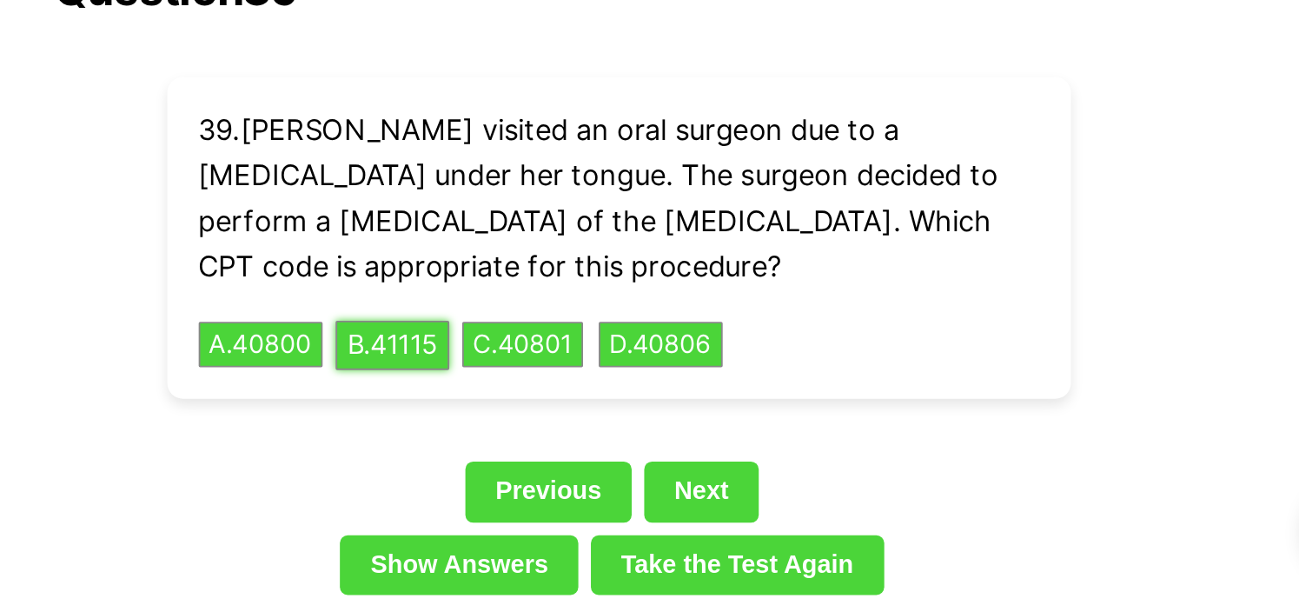
click at [523, 450] on button "B . 41115" at bounding box center [524, 463] width 63 height 27
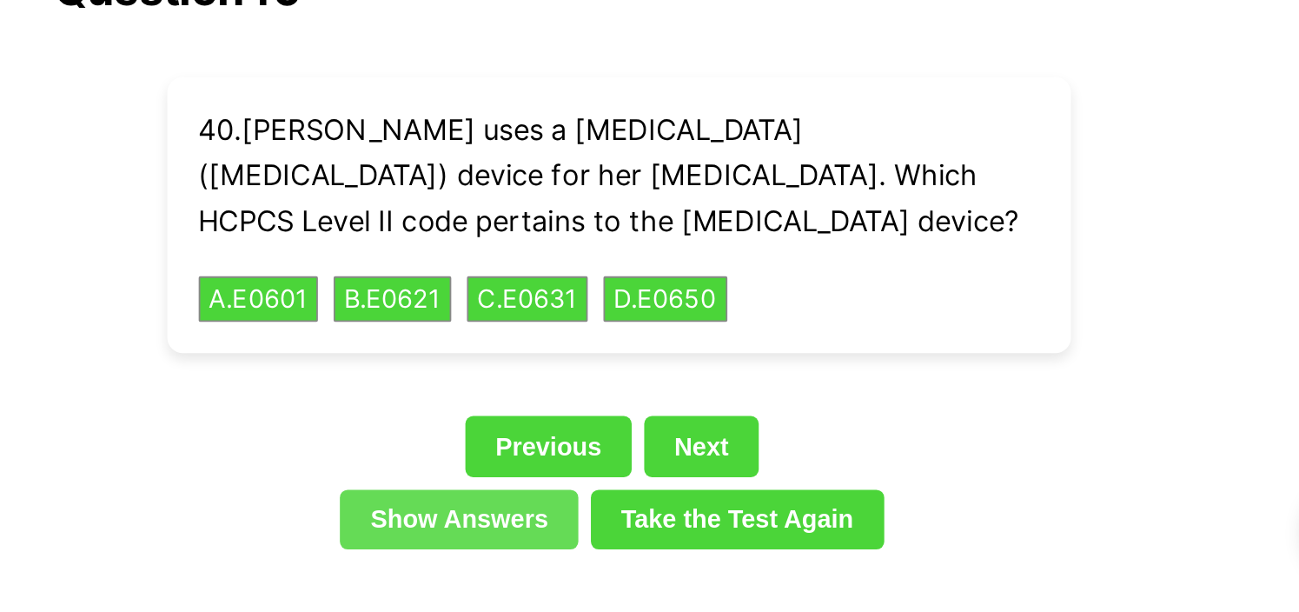
click at [564, 544] on link "Show Answers" at bounding box center [561, 560] width 132 height 33
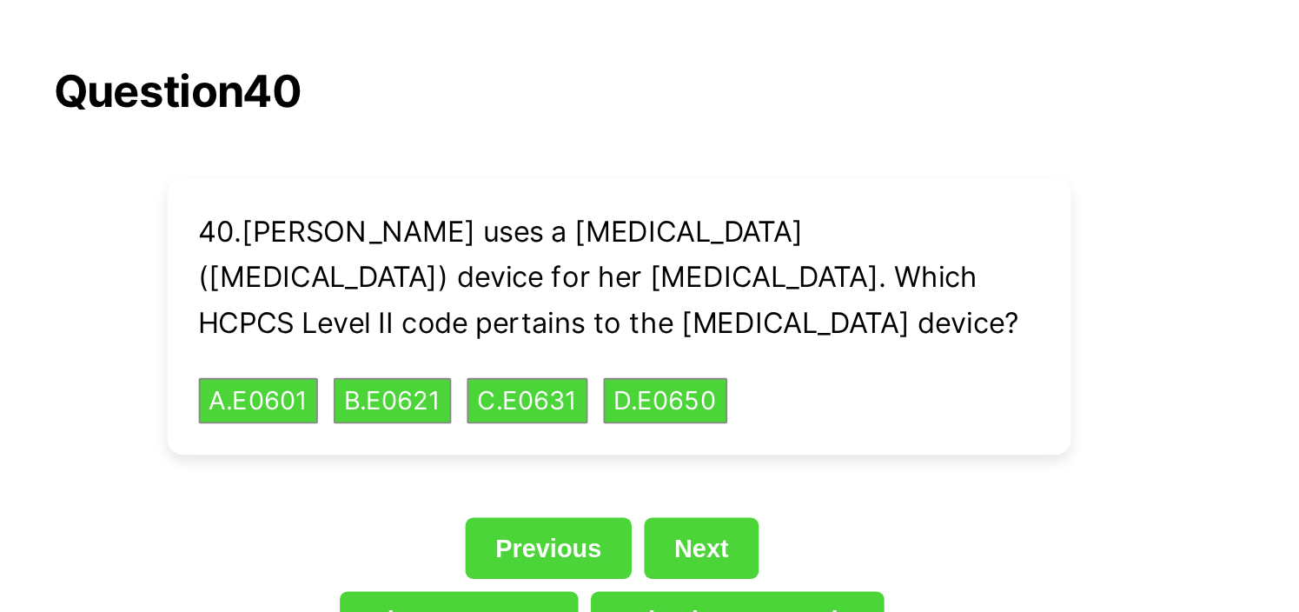
scroll to position [3969, 0]
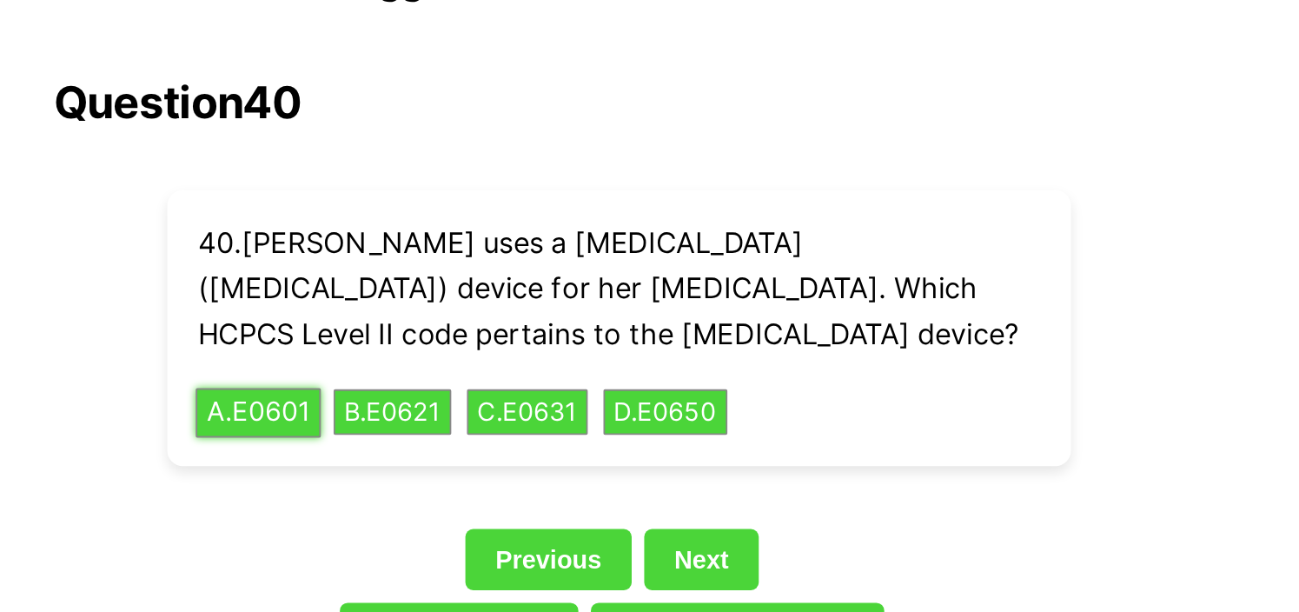
click at [463, 215] on button "A . E0601" at bounding box center [450, 228] width 70 height 27
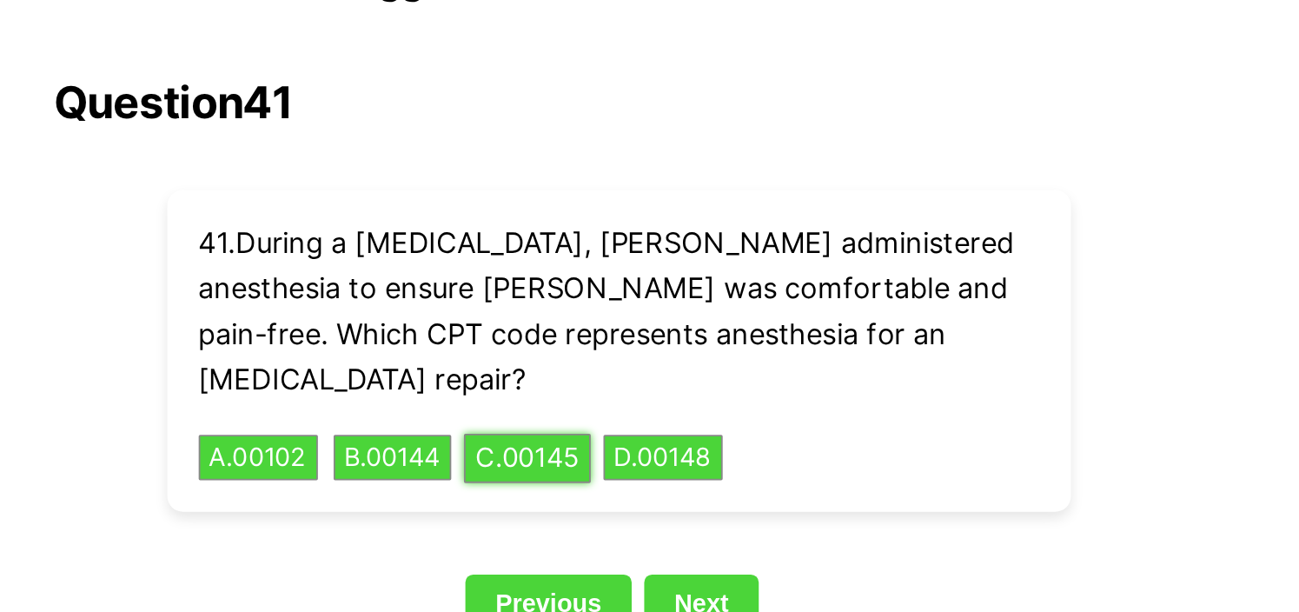
click at [629, 240] on button "C . 00145" at bounding box center [599, 253] width 70 height 27
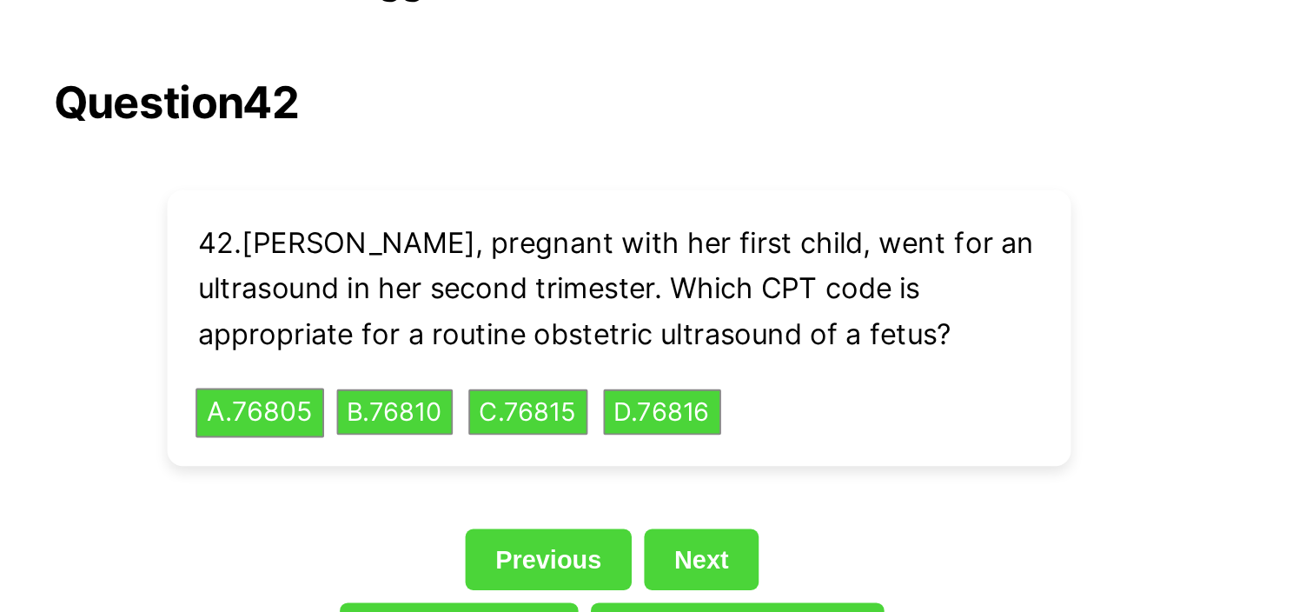
click at [443, 198] on div "42 . [PERSON_NAME], pregnant with her first child, went for an ultrasound in he…" at bounding box center [650, 181] width 501 height 153
click at [452, 215] on button "A . 76805" at bounding box center [450, 228] width 71 height 27
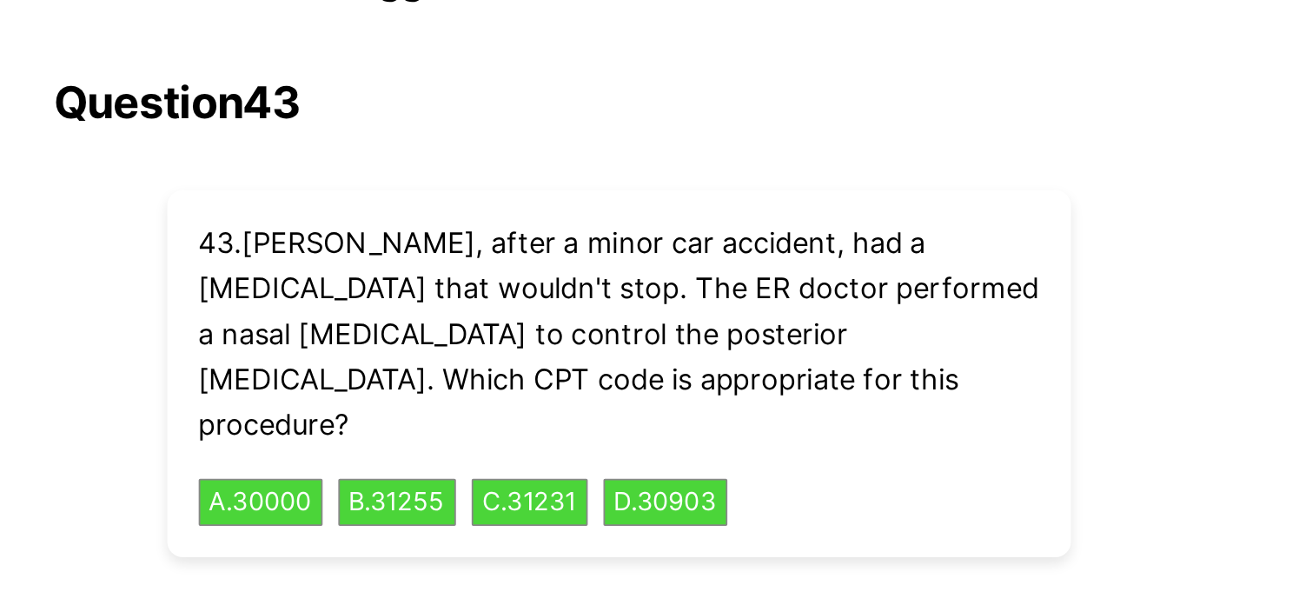
click at [898, 150] on div "43 . [PERSON_NAME], after a minor car accident, had a [MEDICAL_DATA] that would…" at bounding box center [650, 206] width 501 height 203
click at [511, 265] on button "B . 31255" at bounding box center [527, 278] width 69 height 27
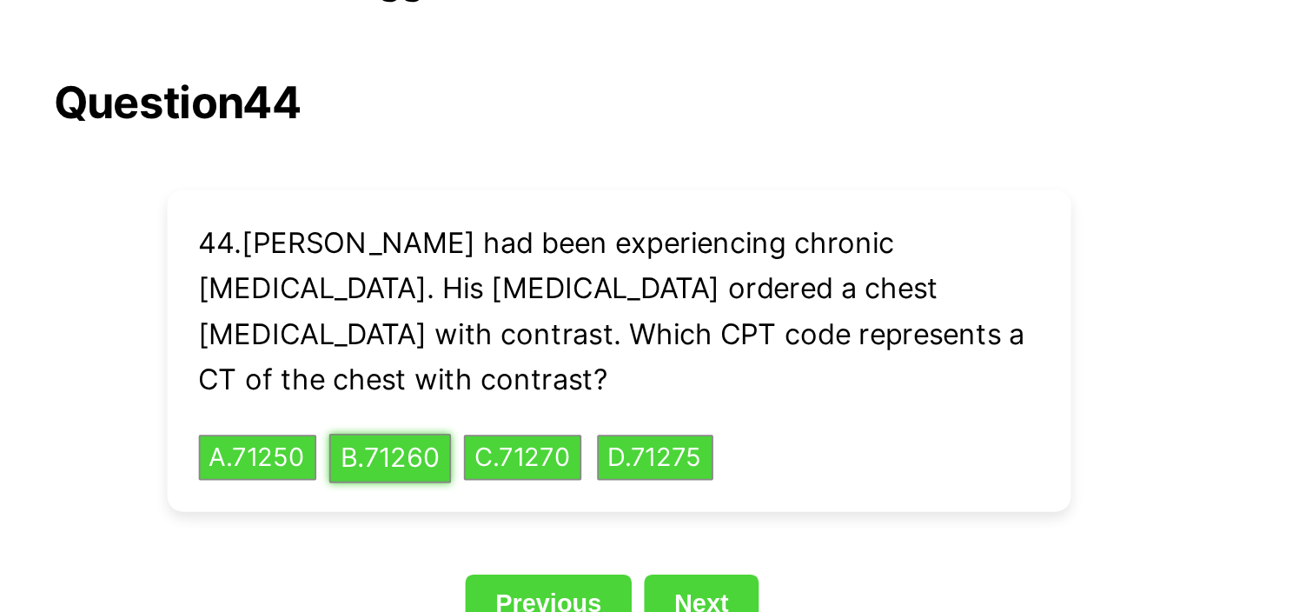
click at [501, 240] on button "B . 71260" at bounding box center [523, 253] width 68 height 27
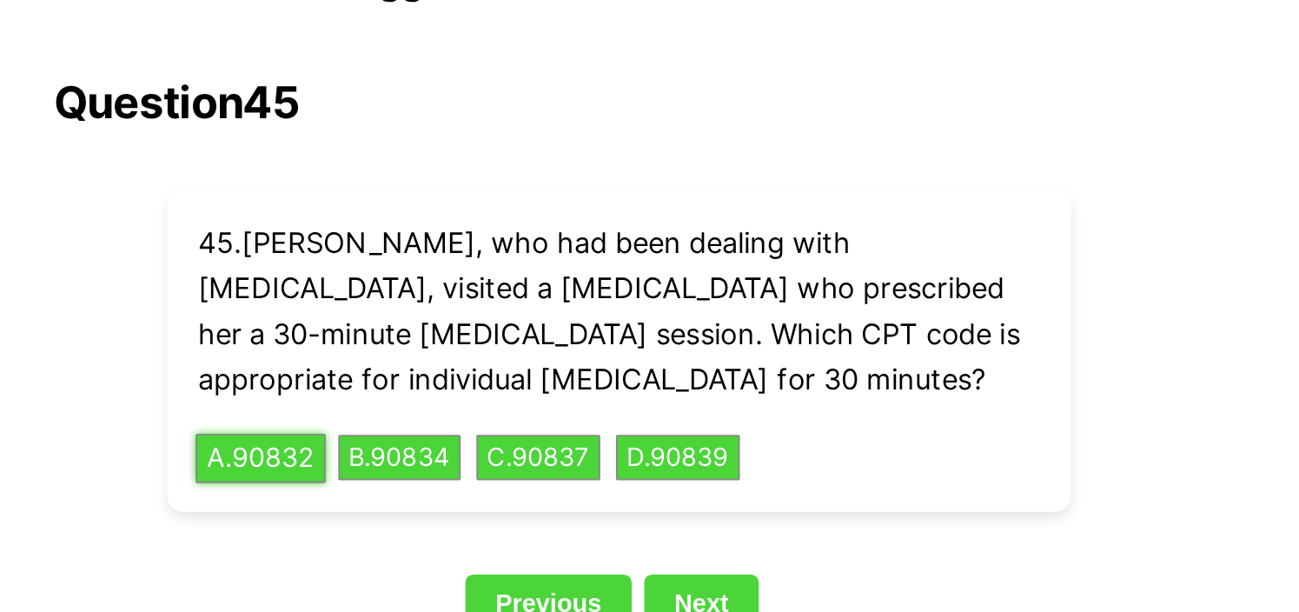
click at [452, 240] on button "A . 90832" at bounding box center [451, 253] width 72 height 27
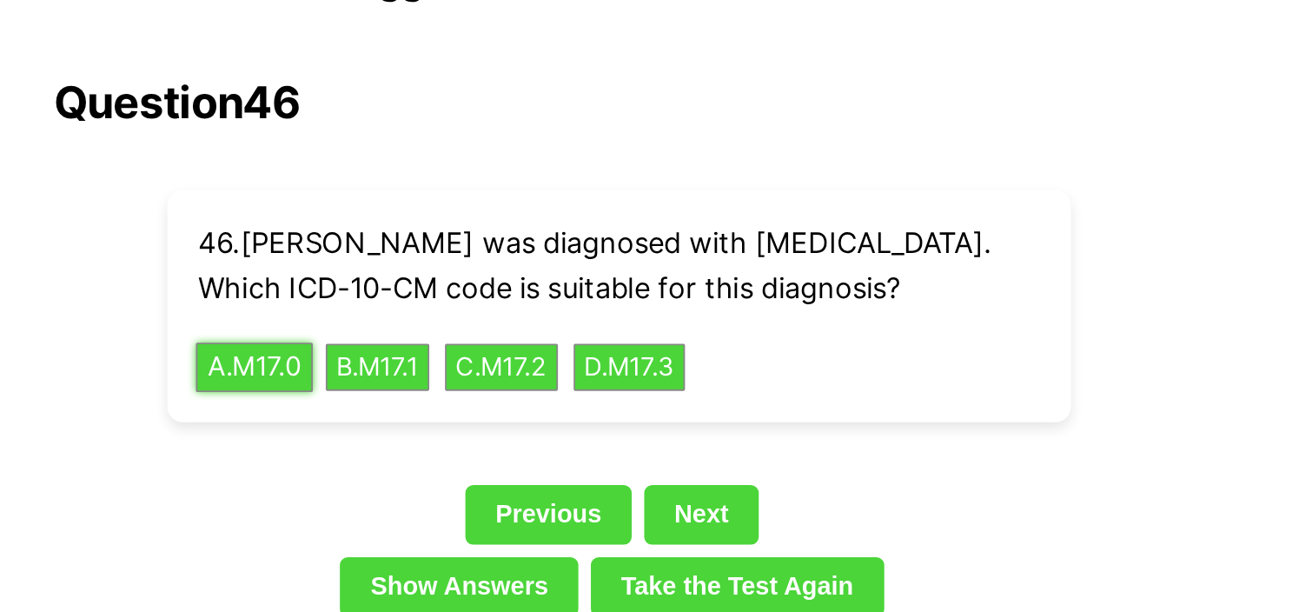
click at [452, 189] on button "A . M17.0" at bounding box center [447, 202] width 65 height 27
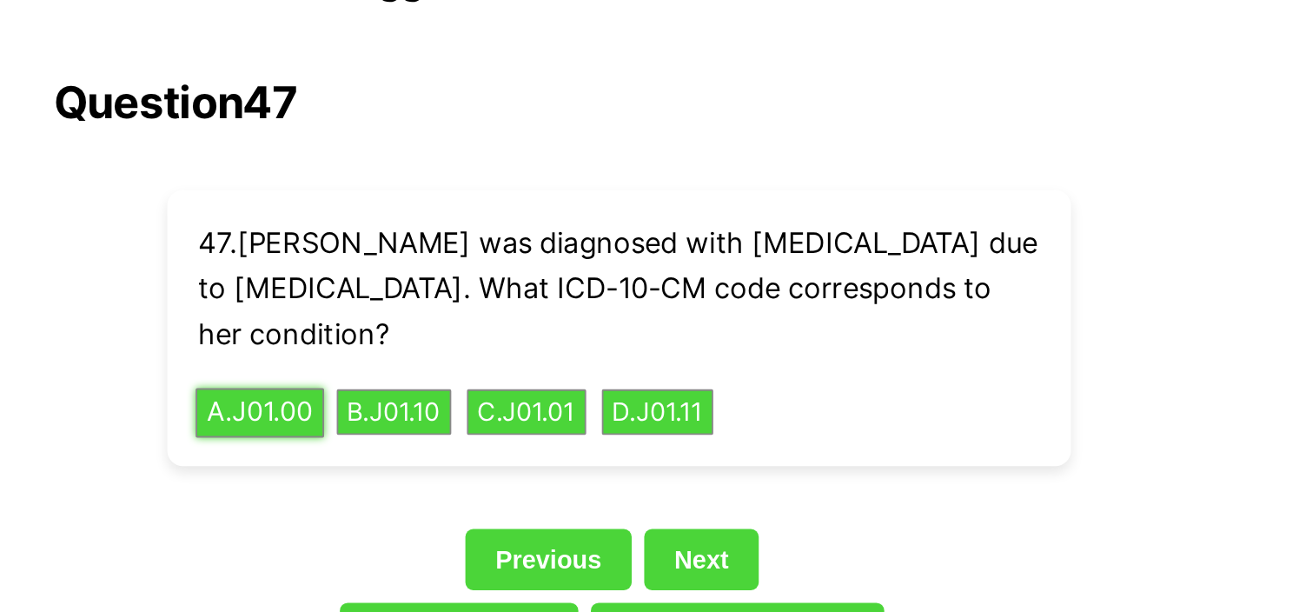
drag, startPoint x: 476, startPoint y: 213, endPoint x: 466, endPoint y: 212, distance: 10.5
click at [466, 215] on button "A . J01.00" at bounding box center [450, 228] width 71 height 27
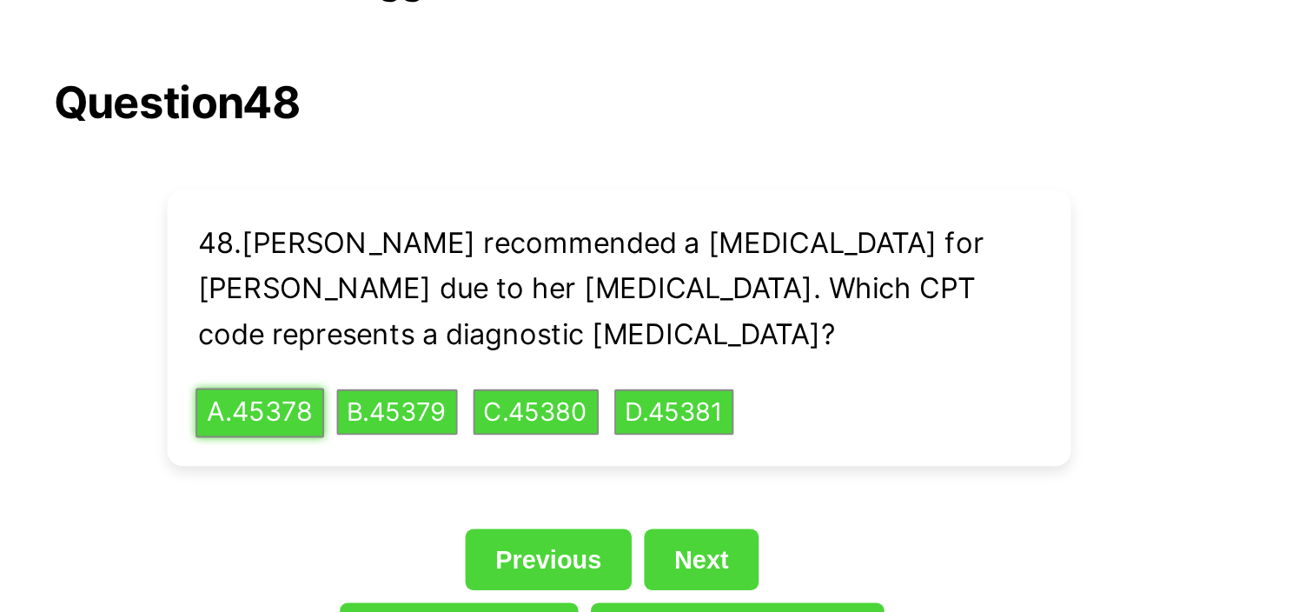
click at [437, 215] on button "A . 45378" at bounding box center [450, 228] width 71 height 27
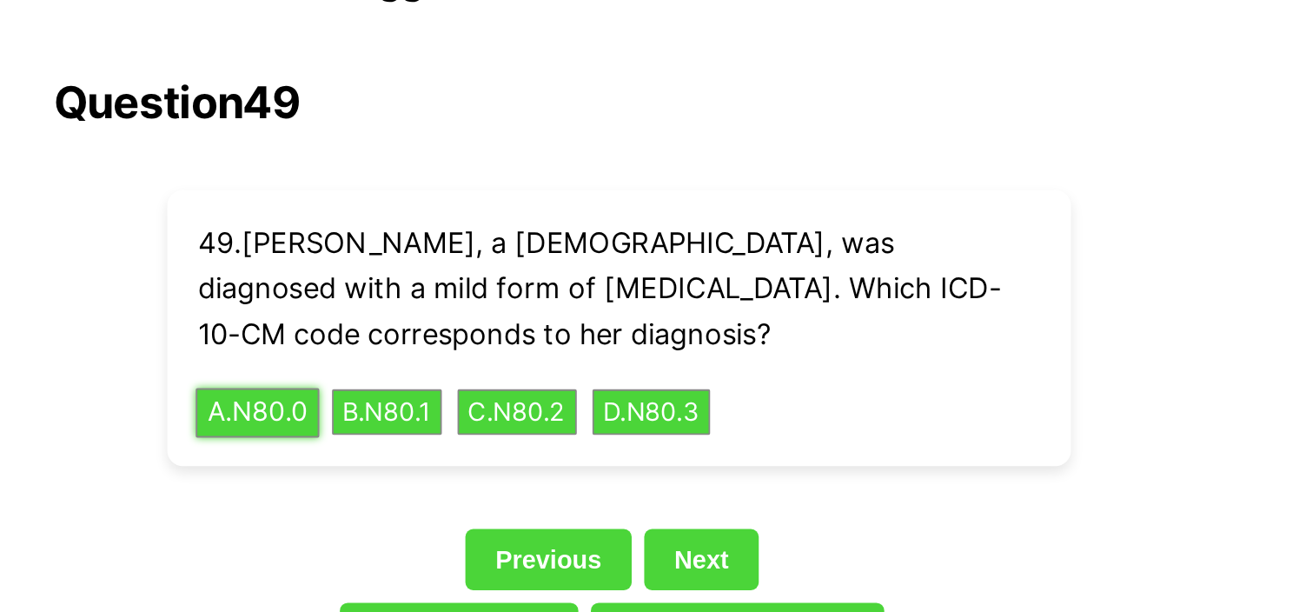
click at [441, 215] on button "A . N80.0" at bounding box center [449, 228] width 69 height 27
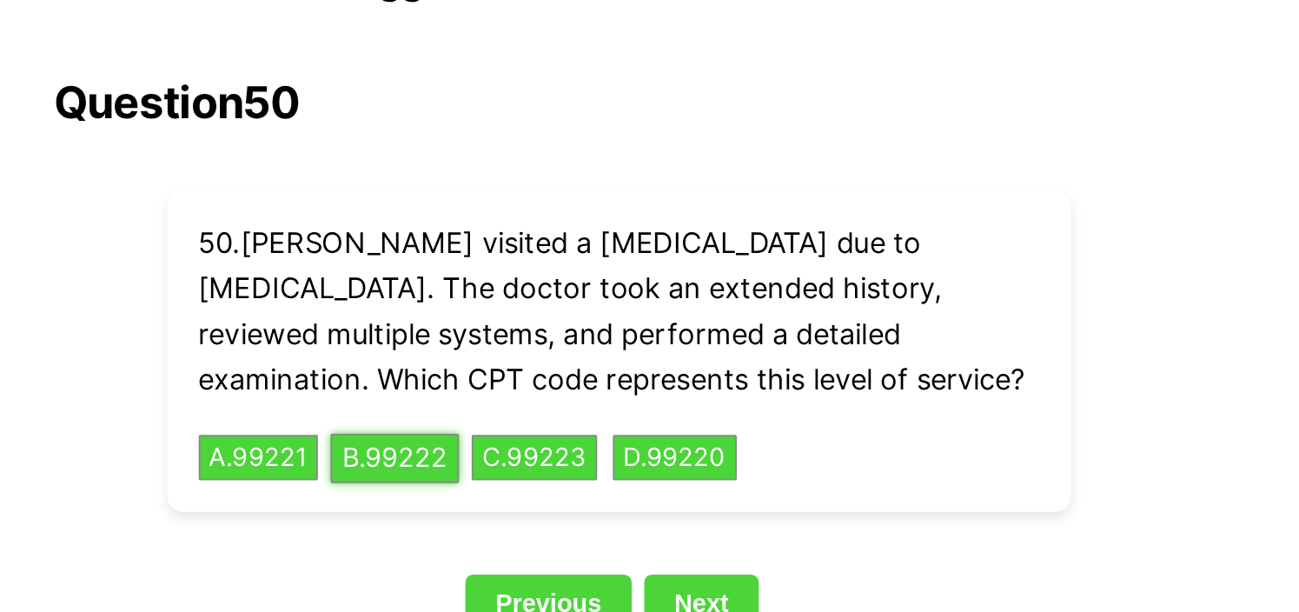
click at [512, 240] on button "B . 99222" at bounding box center [525, 253] width 71 height 27
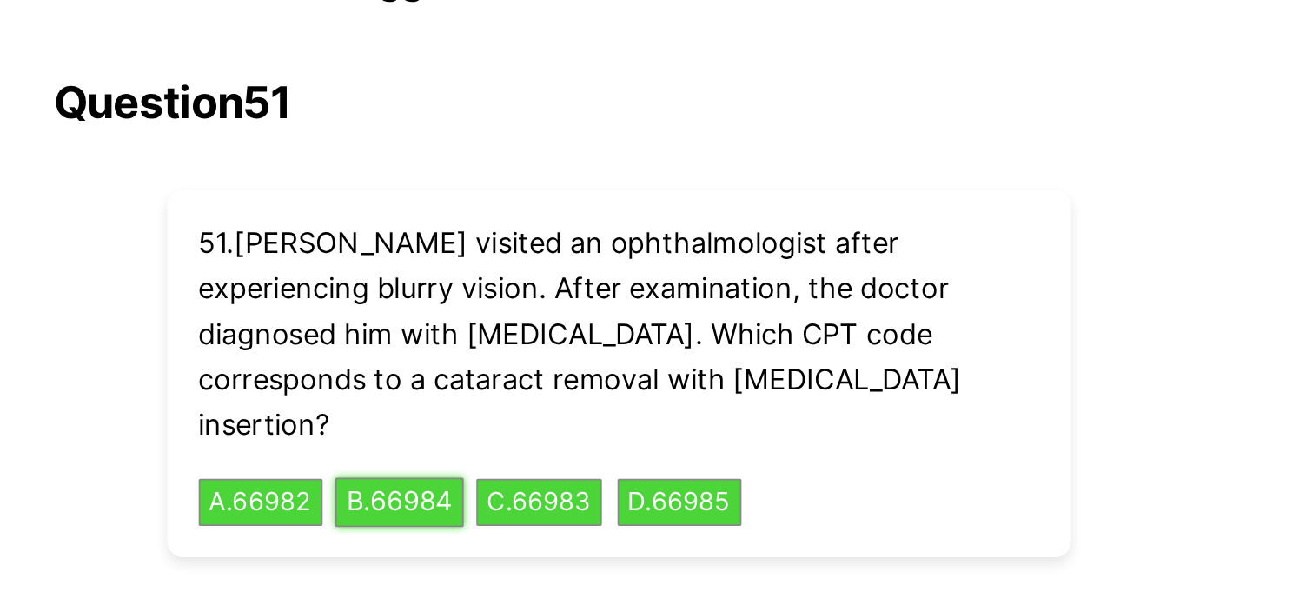
click at [535, 265] on button "B . 66984" at bounding box center [528, 278] width 71 height 27
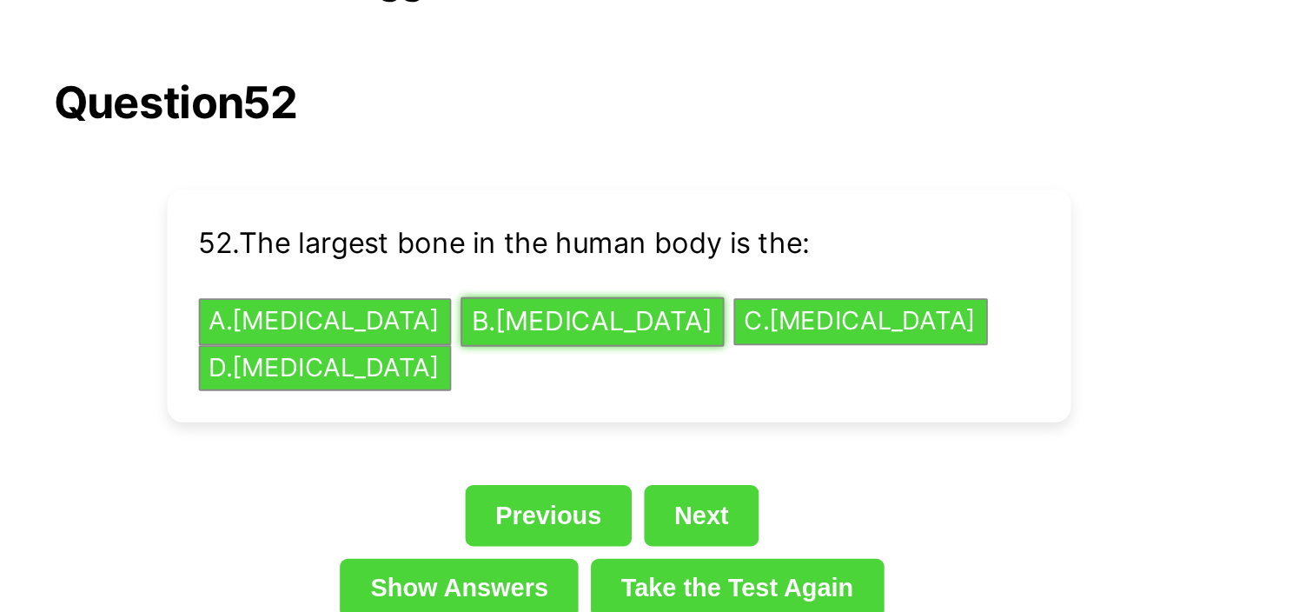
click at [562, 165] on button "B . [MEDICAL_DATA]" at bounding box center [635, 178] width 146 height 27
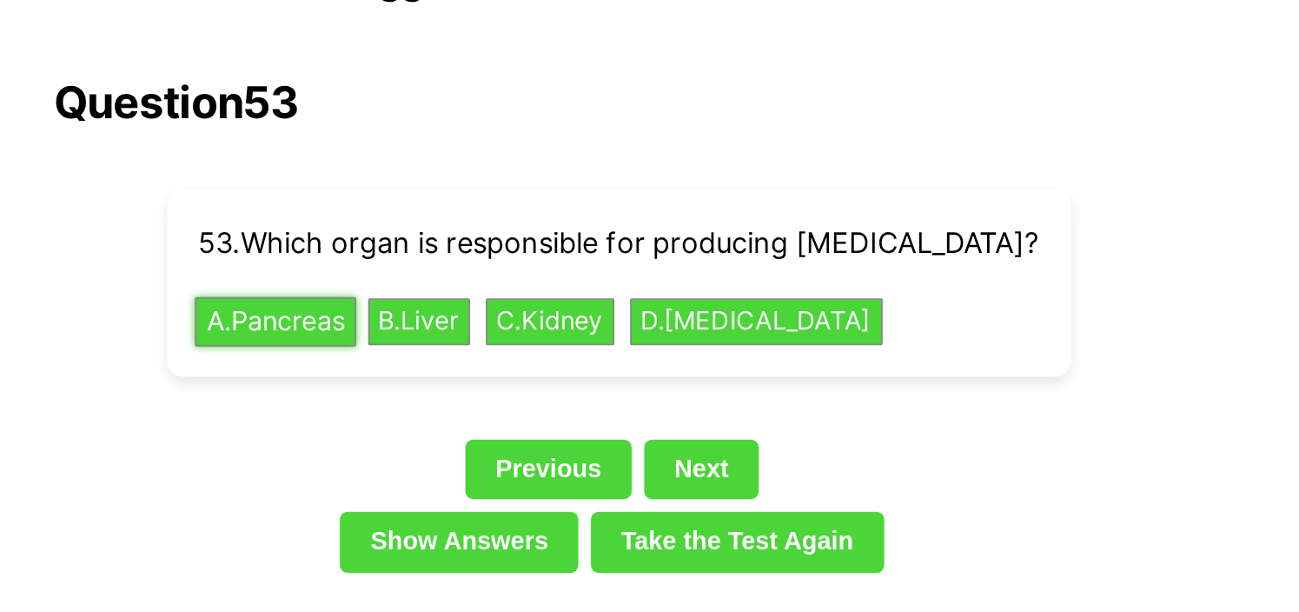
click at [474, 165] on button "A . Pancreas" at bounding box center [460, 178] width 90 height 27
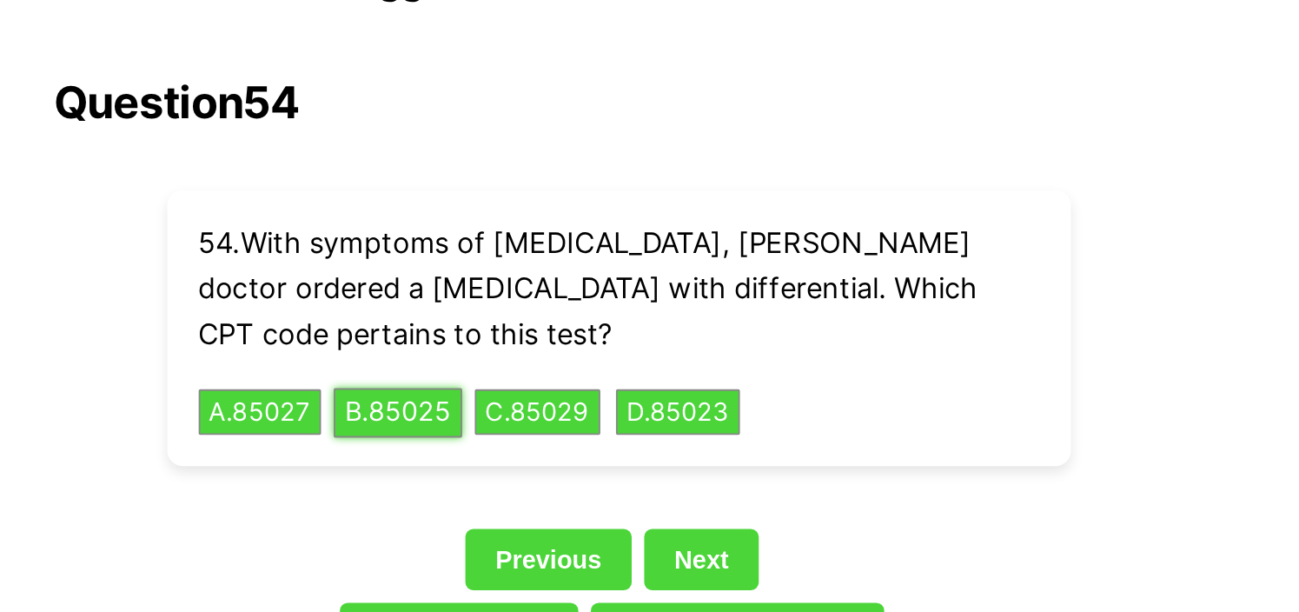
click at [530, 215] on button "B . 85025" at bounding box center [527, 228] width 71 height 27
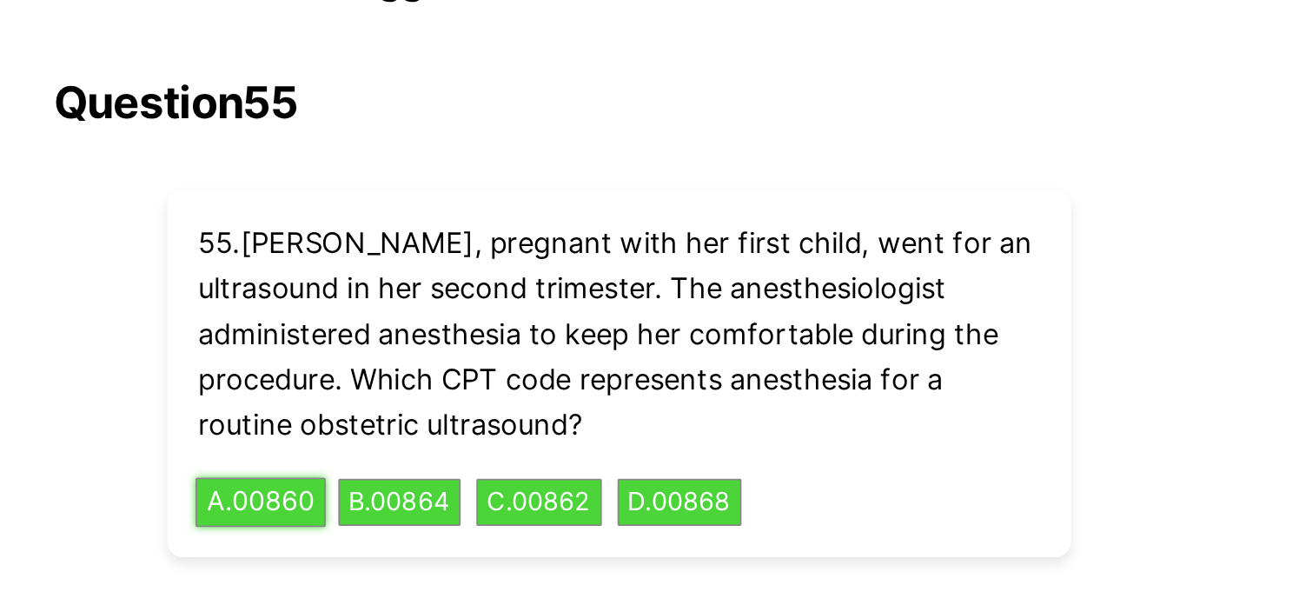
click at [446, 265] on button "A . 00860" at bounding box center [451, 278] width 72 height 27
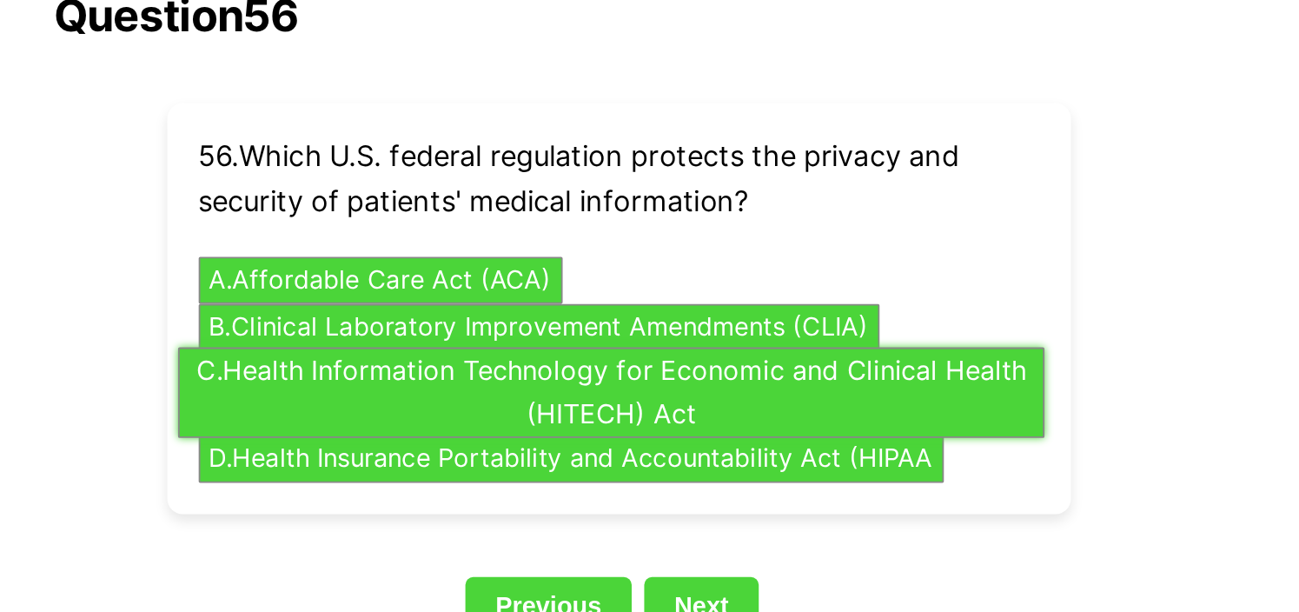
click at [460, 248] on button "C . Health Information Technology for Economic and Clinical Health (HITECH) Act" at bounding box center [645, 266] width 480 height 50
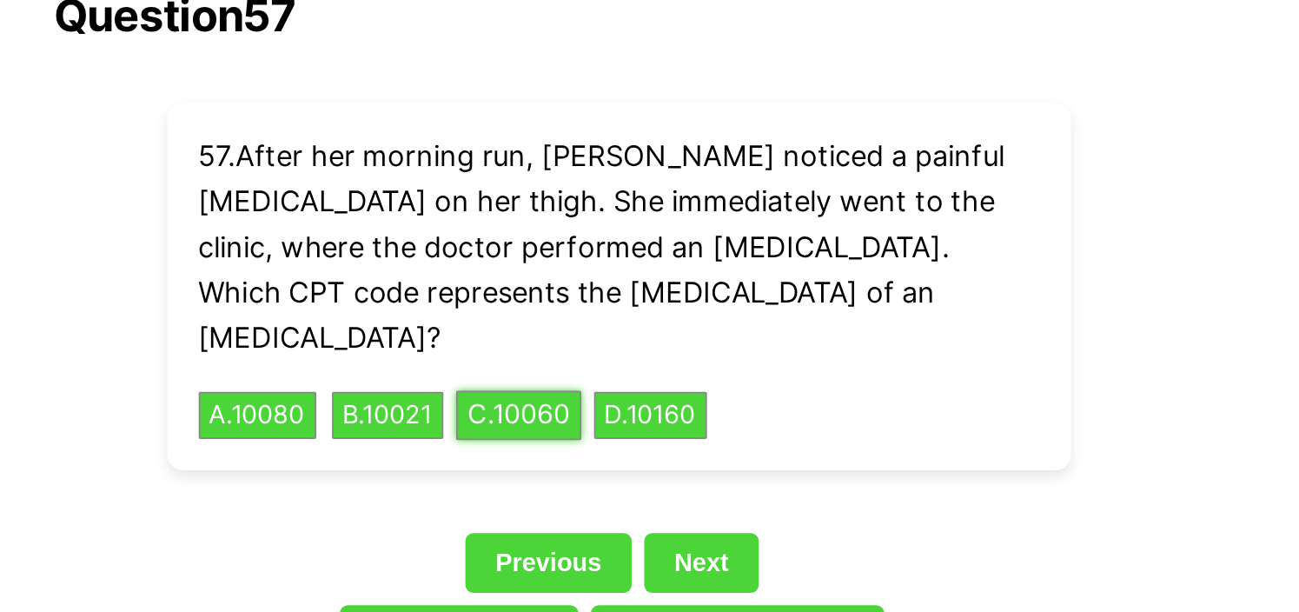
click at [628, 265] on button "C . 10060" at bounding box center [595, 278] width 70 height 27
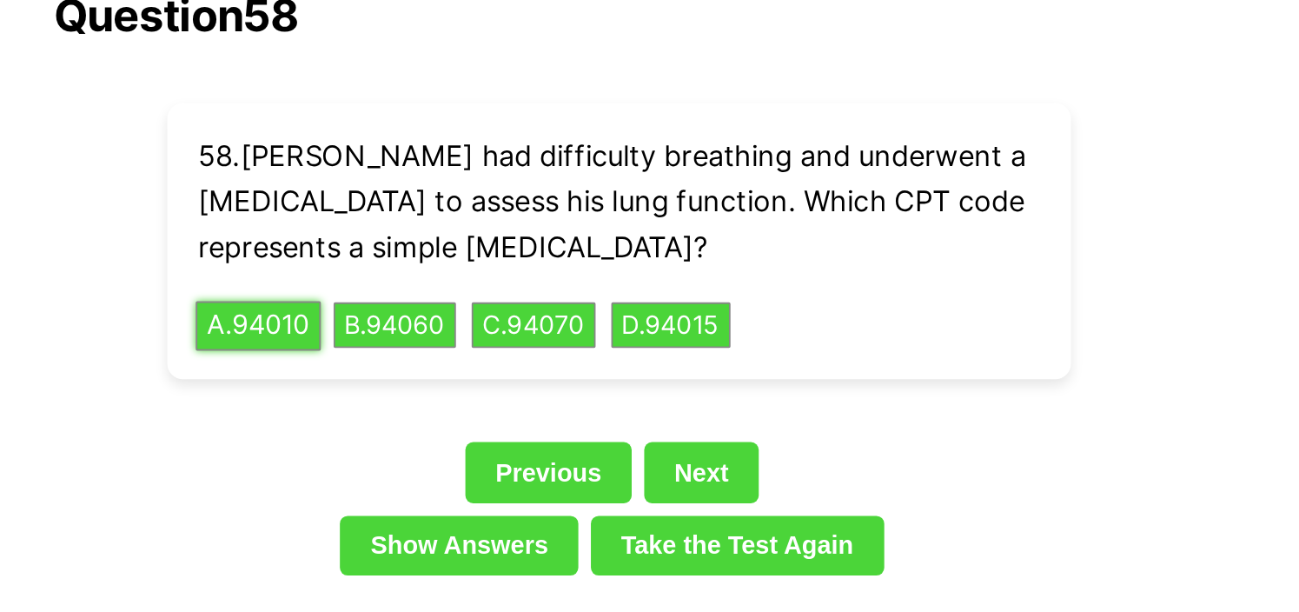
click at [443, 215] on button "A . 94010" at bounding box center [450, 228] width 70 height 27
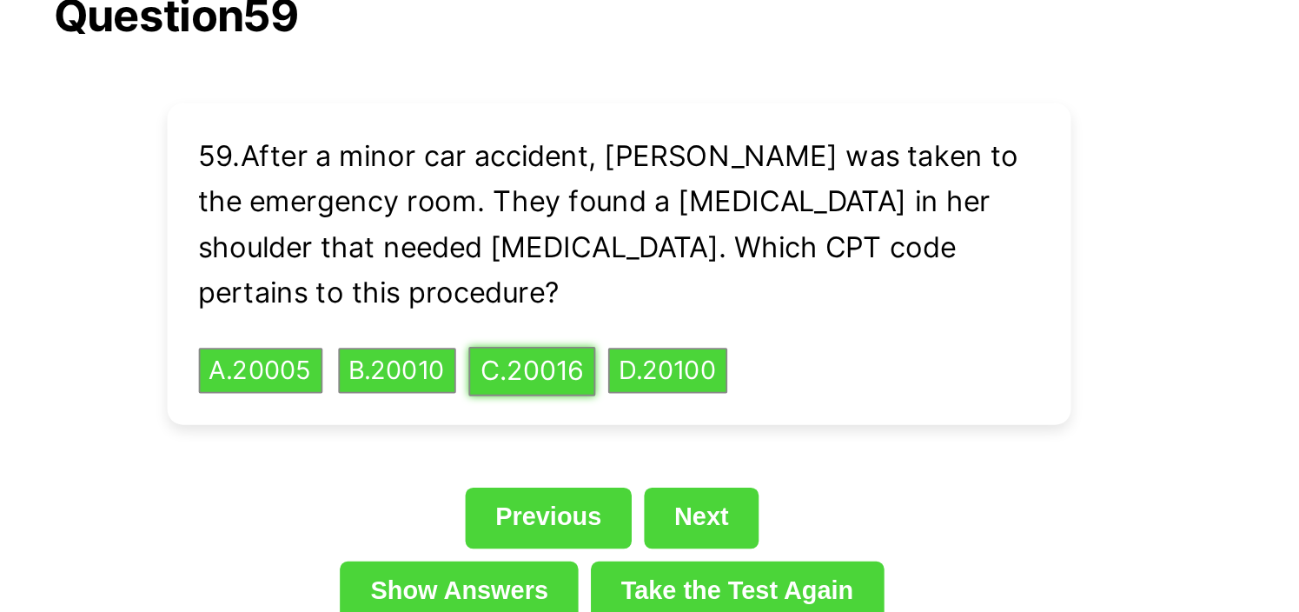
click at [592, 240] on button "C . 20016" at bounding box center [602, 253] width 70 height 27
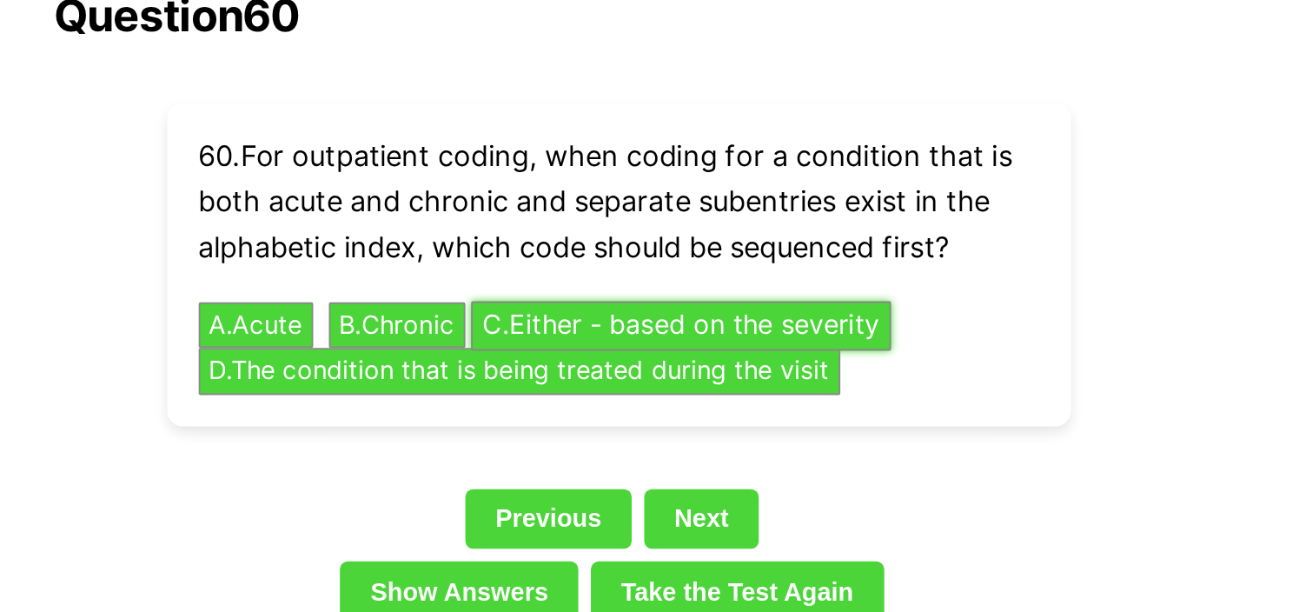
click at [628, 215] on button "C . Either - based on the severity" at bounding box center [684, 228] width 233 height 27
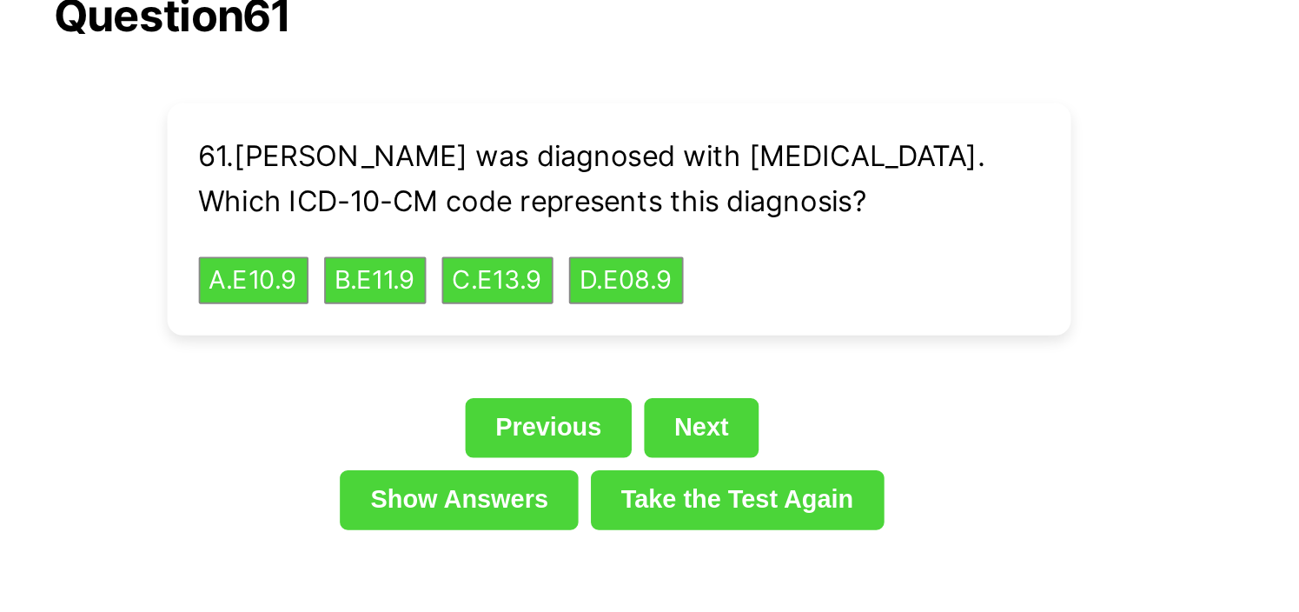
click at [445, 213] on div "61 . [PERSON_NAME] was diagnosed with [MEDICAL_DATA]. Which ICD-10-CM code repr…" at bounding box center [650, 169] width 501 height 128
click at [443, 208] on button "A . E10.9" at bounding box center [447, 202] width 64 height 27
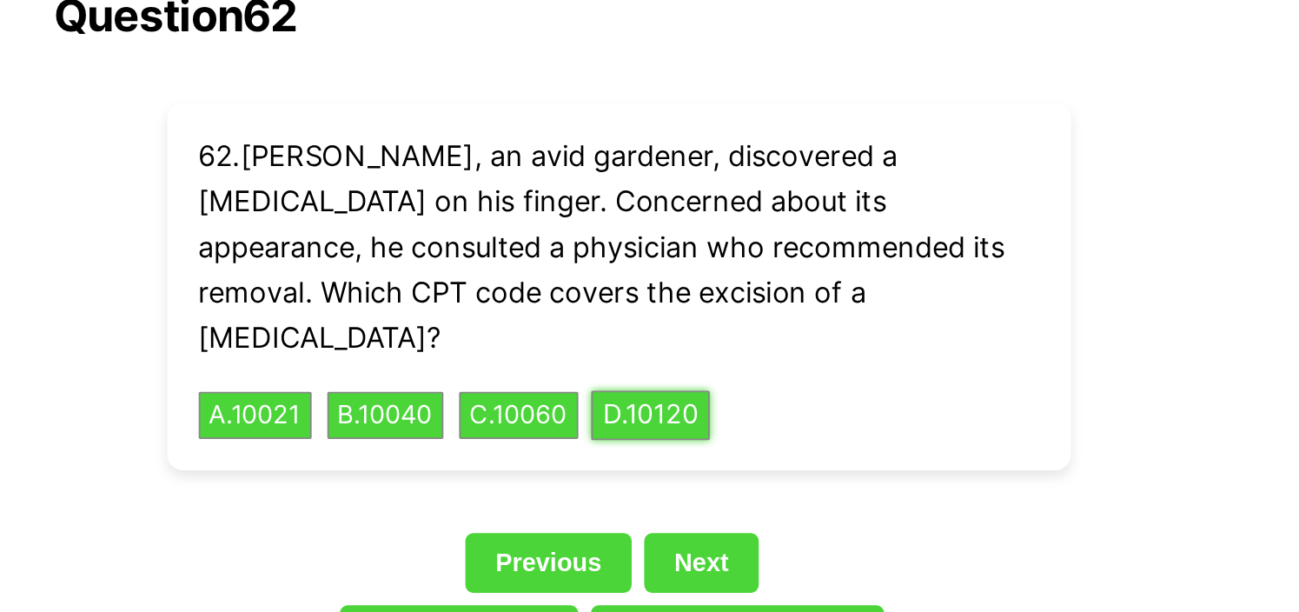
click at [700, 265] on button "D . 10120" at bounding box center [668, 278] width 66 height 27
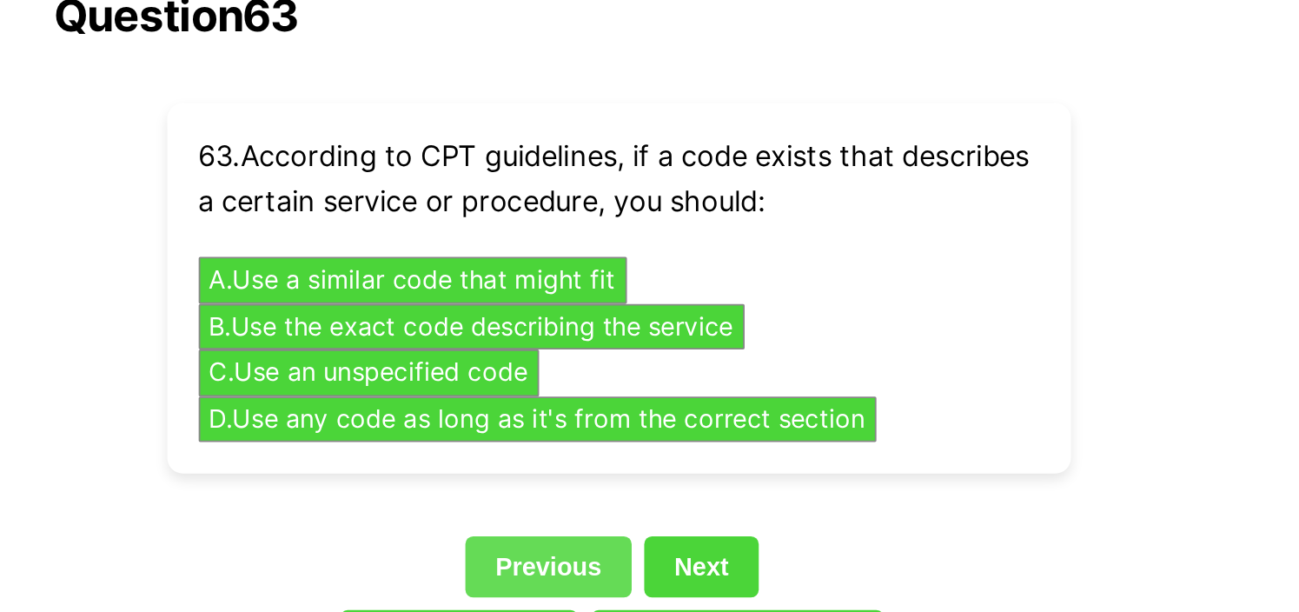
click at [632, 345] on link "Previous" at bounding box center [611, 361] width 92 height 33
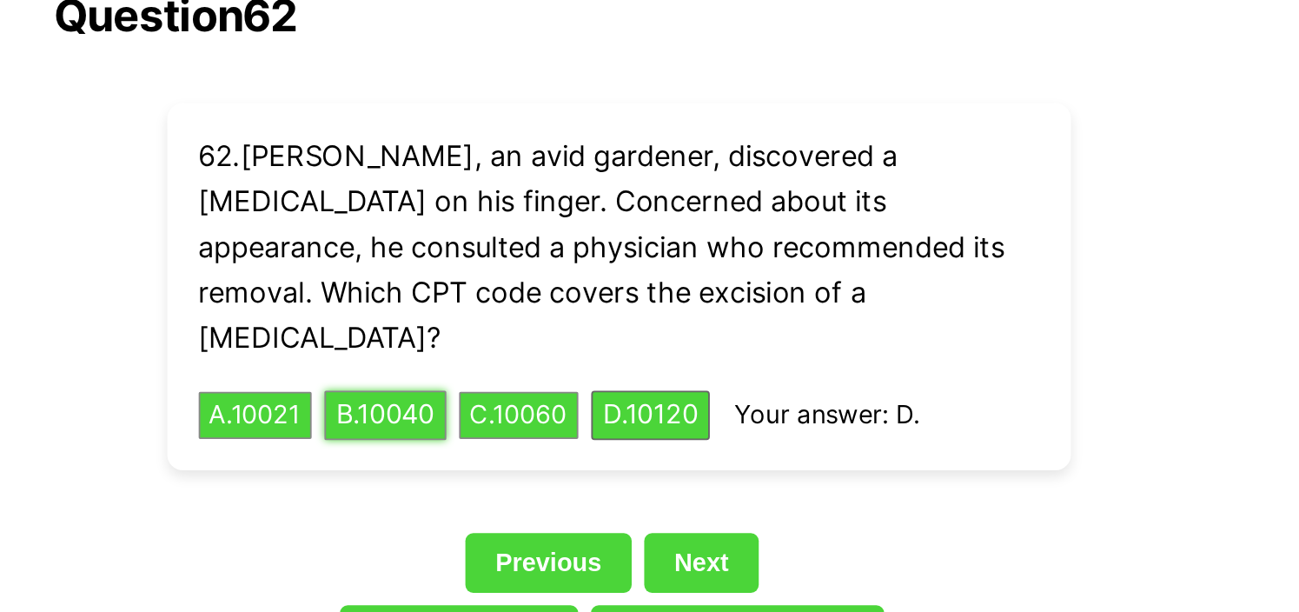
click at [528, 265] on button "B . 10040" at bounding box center [521, 278] width 68 height 27
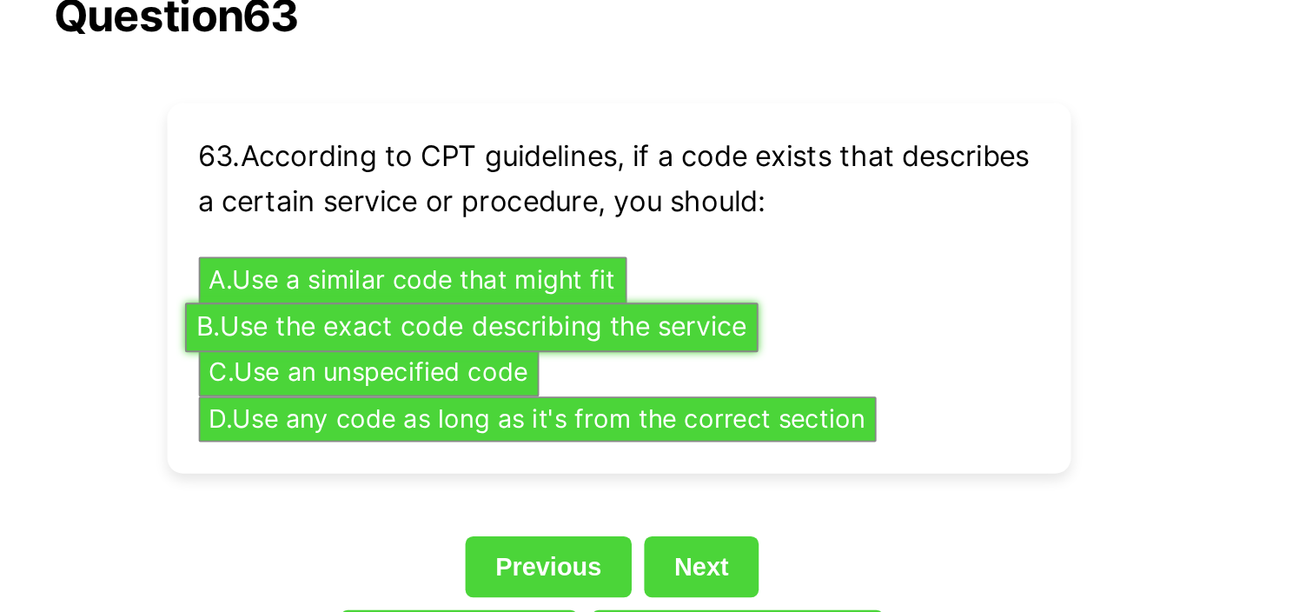
click at [676, 216] on button "B . Use the exact code describing the service" at bounding box center [567, 229] width 317 height 27
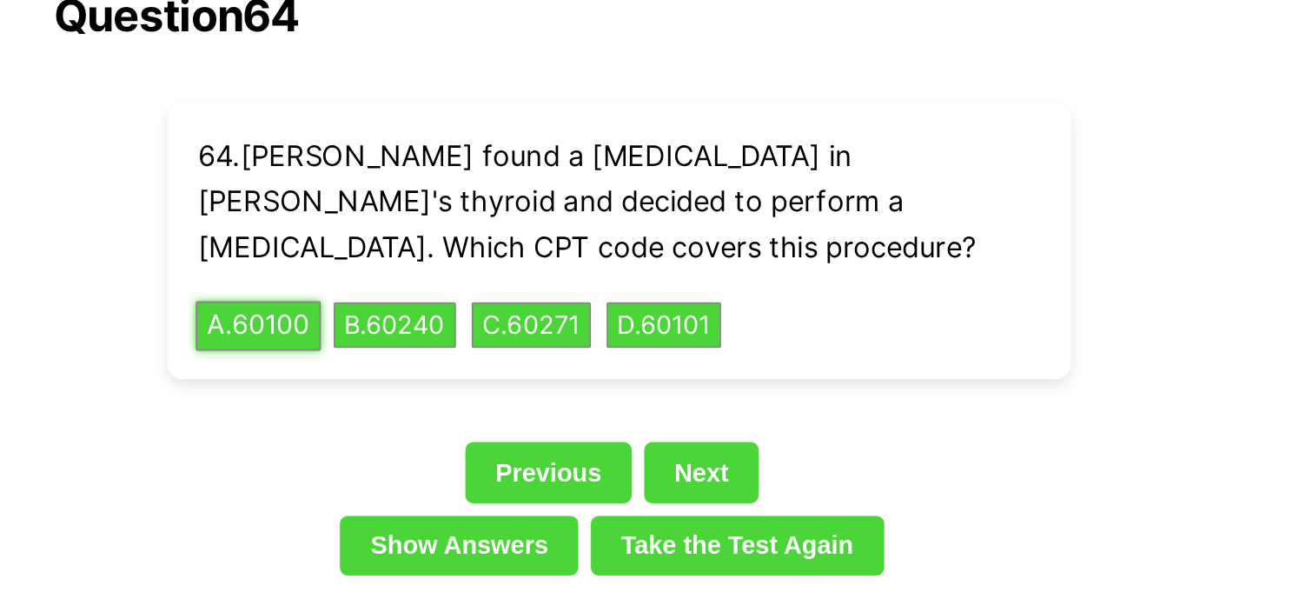
click at [447, 215] on button "A . 60100" at bounding box center [450, 228] width 70 height 27
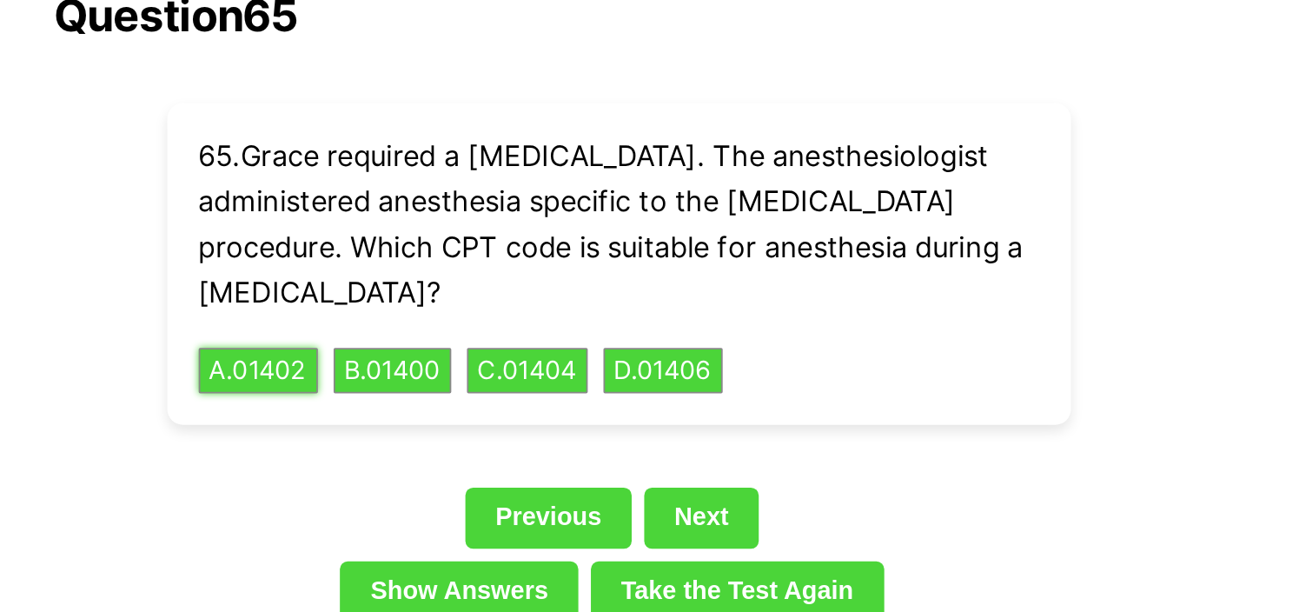
drag, startPoint x: 453, startPoint y: 221, endPoint x: 485, endPoint y: 197, distance: 39.8
click at [479, 209] on div "65 . [PERSON_NAME] required a [MEDICAL_DATA]. The anesthesiologist administered…" at bounding box center [650, 194] width 501 height 178
drag, startPoint x: 462, startPoint y: 234, endPoint x: 481, endPoint y: 220, distance: 22.9
click at [466, 240] on button "A . 01402" at bounding box center [450, 253] width 70 height 27
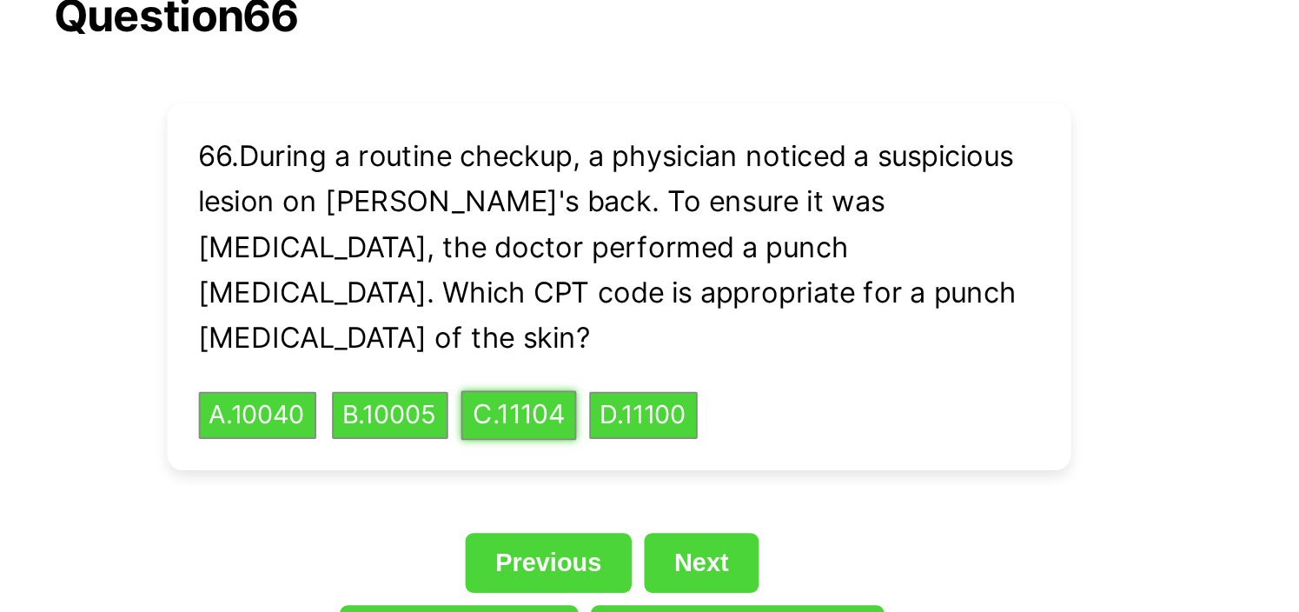
click at [627, 265] on button "C . 11104" at bounding box center [594, 278] width 64 height 27
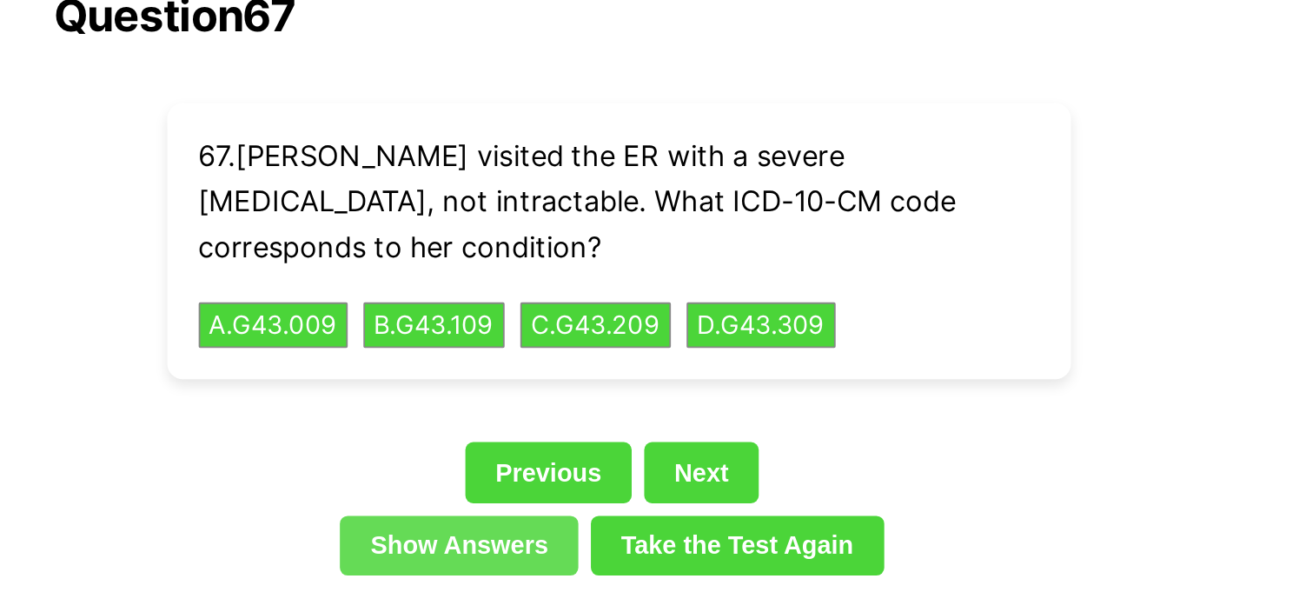
click at [584, 334] on link "Show Answers" at bounding box center [561, 350] width 132 height 33
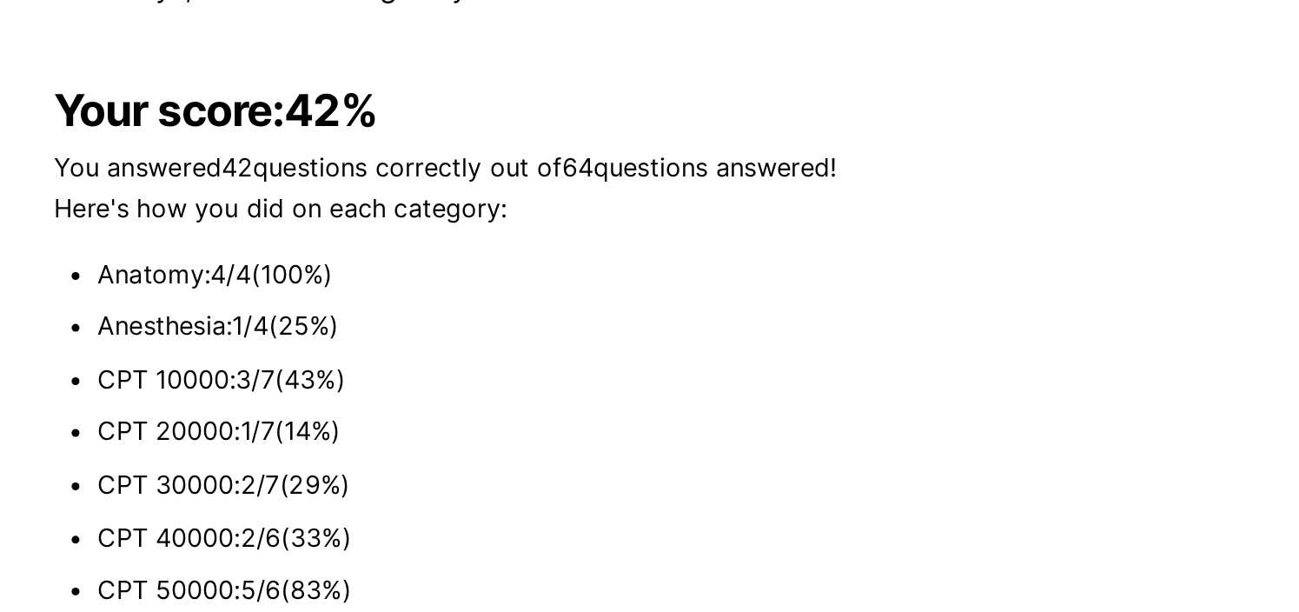
scroll to position [4451, 0]
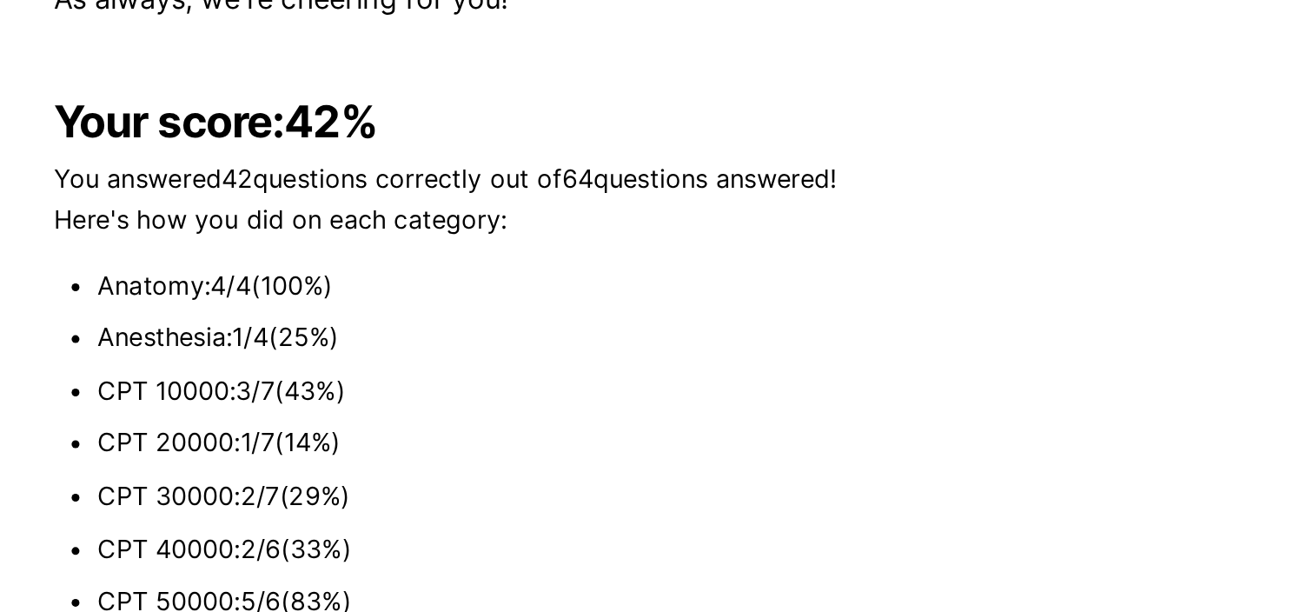
scroll to position [3759, 0]
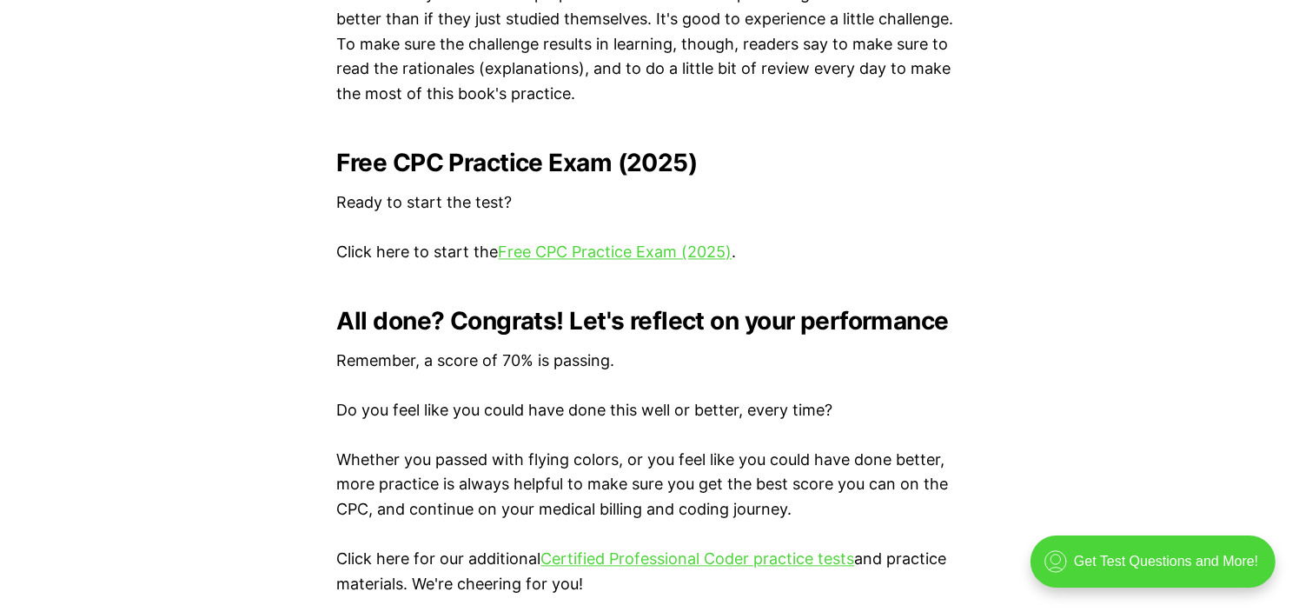
scroll to position [3477, 0]
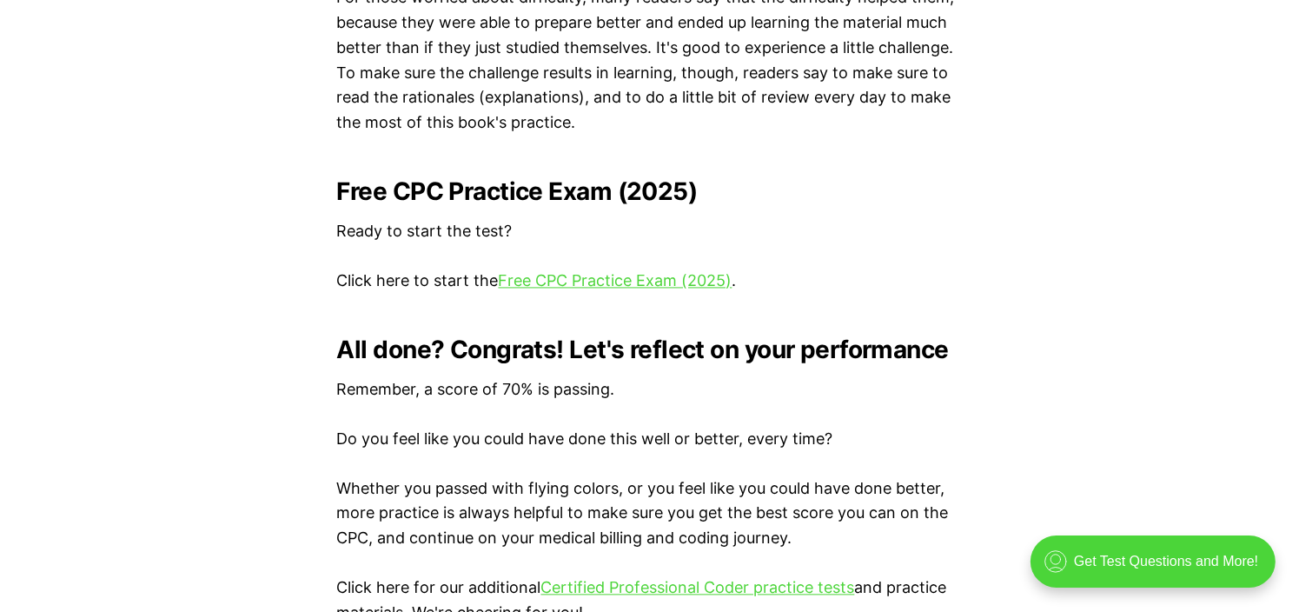
click at [631, 291] on p "Click here to start the Free CPC Practice Exam (2025) ." at bounding box center [650, 281] width 626 height 25
click at [635, 282] on link "Free CPC Practice Exam (2025)" at bounding box center [616, 280] width 234 height 18
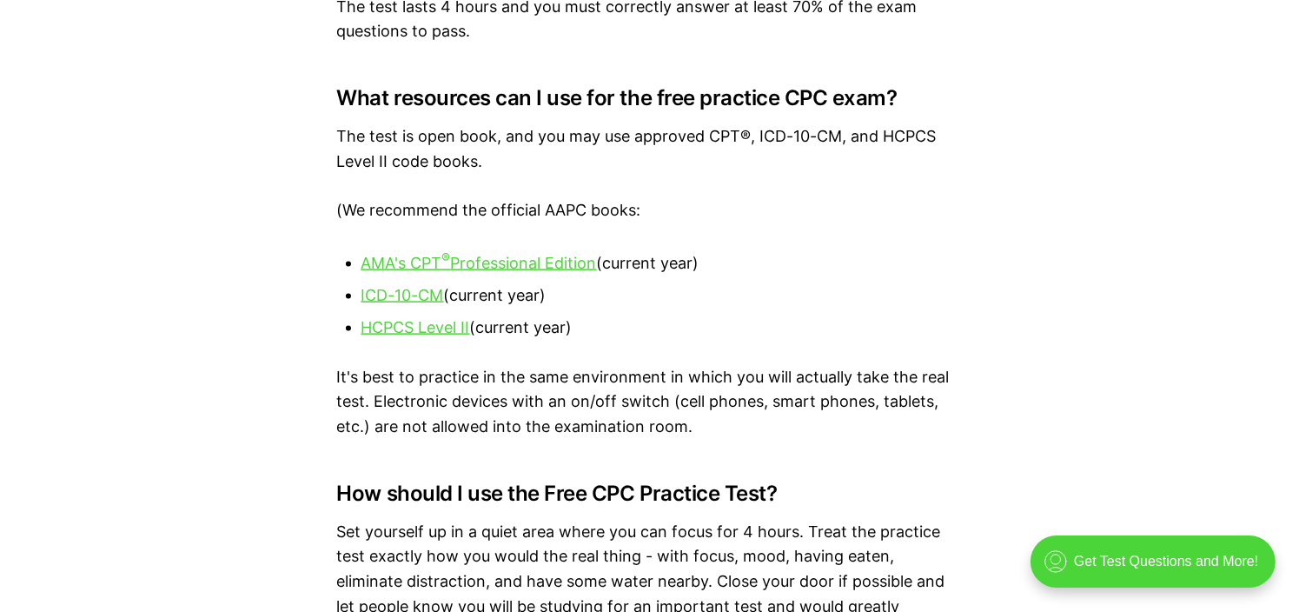
scroll to position [2260, 0]
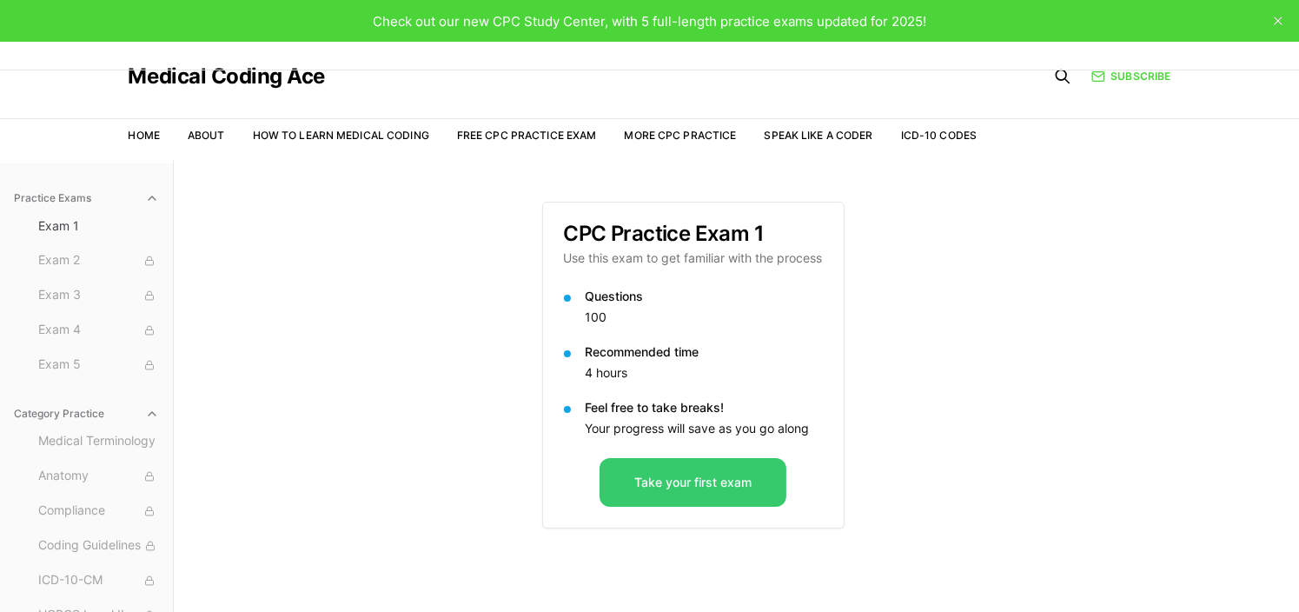
click at [672, 470] on button "Take your first exam" at bounding box center [693, 482] width 187 height 49
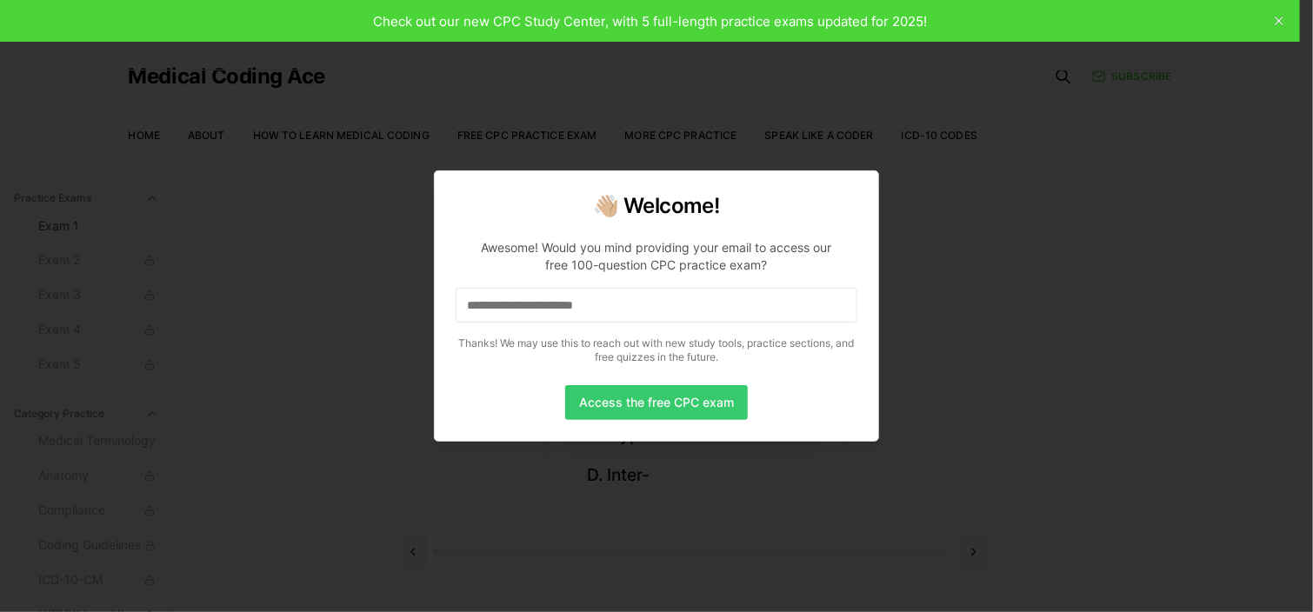
click at [701, 406] on button "Access the free CPC exam" at bounding box center [656, 402] width 183 height 35
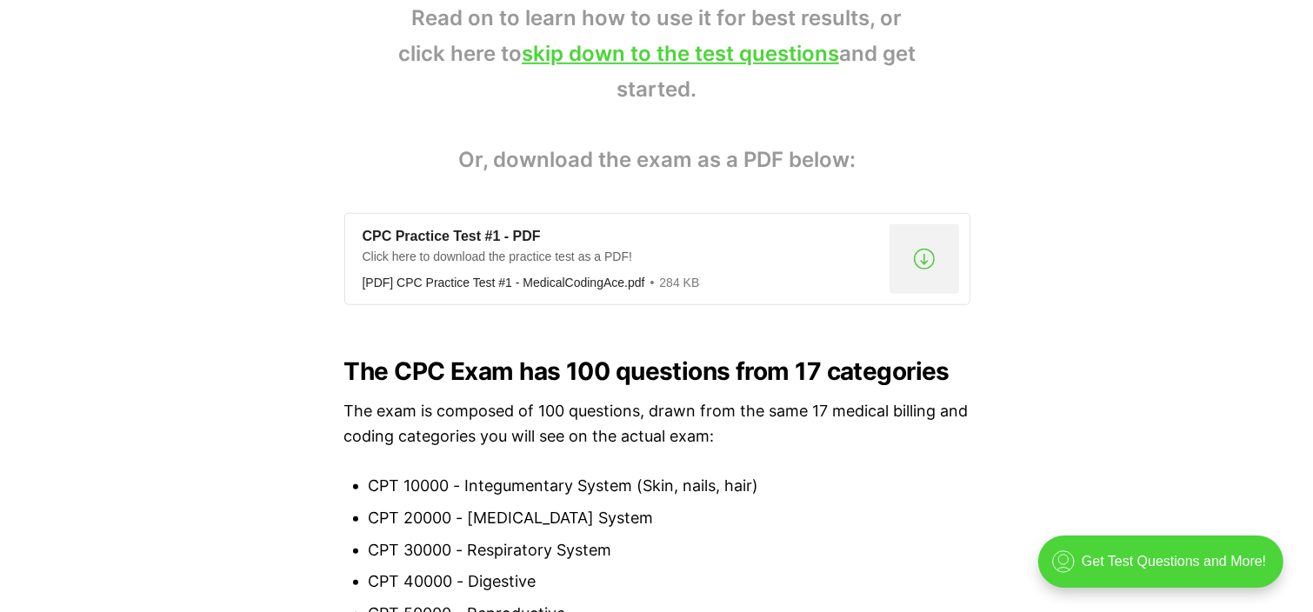
scroll to position [1217, 0]
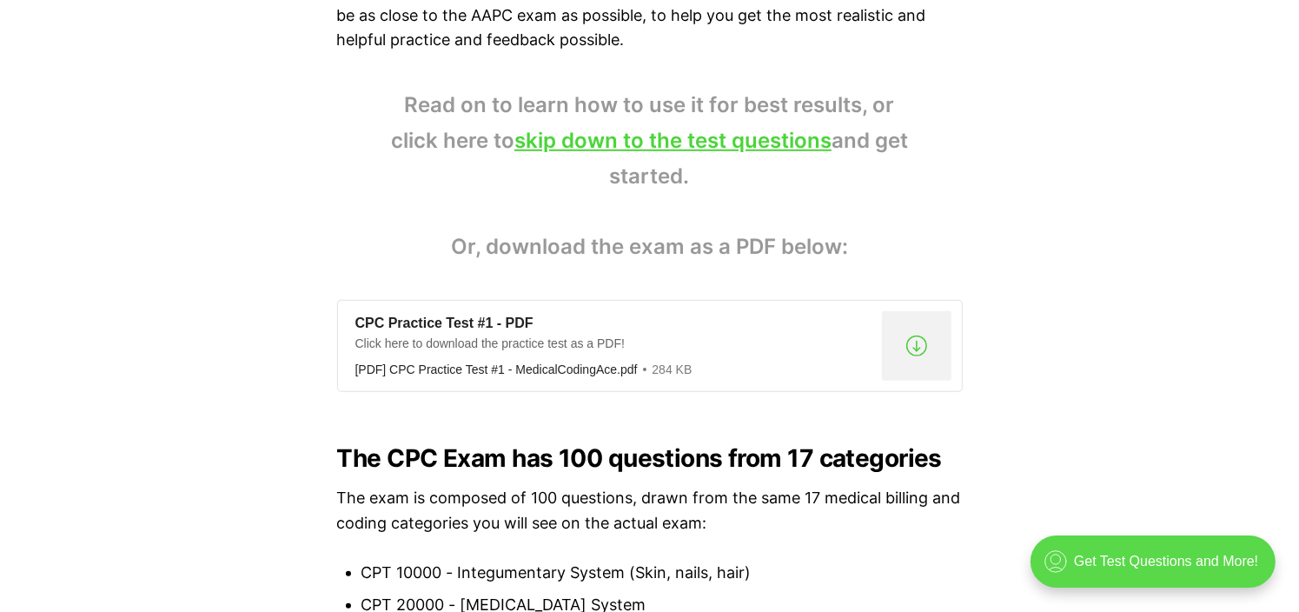
click at [1073, 550] on div ".cls-1{fill:none;stroke:currentColor;stroke-linecap:round;stroke-linejoin:round…" at bounding box center [1152, 561] width 245 height 52
